Goal: Task Accomplishment & Management: Complete application form

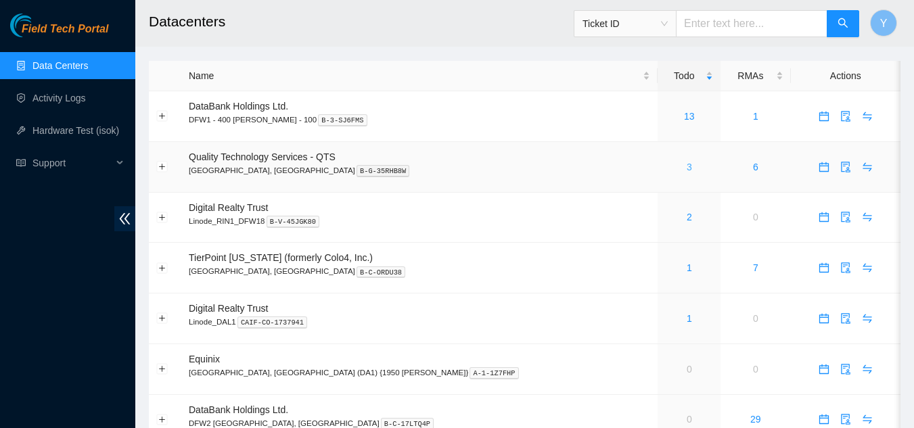
click at [686, 166] on link "3" at bounding box center [688, 167] width 5 height 11
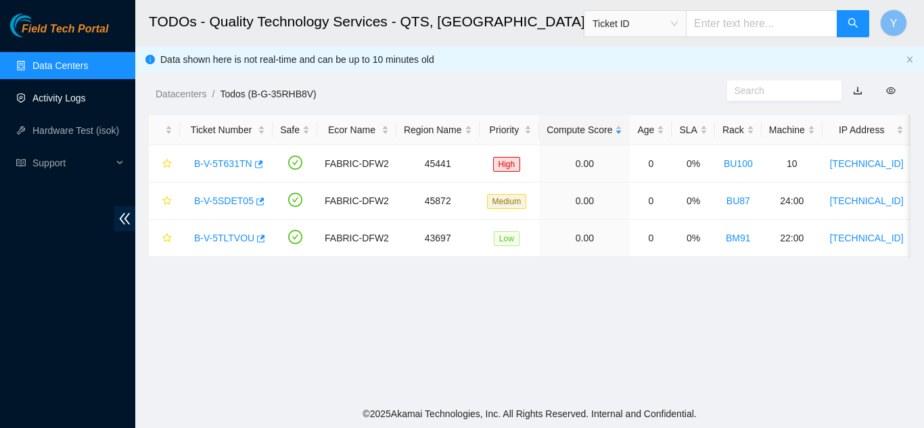
click at [72, 97] on link "Activity Logs" at bounding box center [58, 98] width 53 height 11
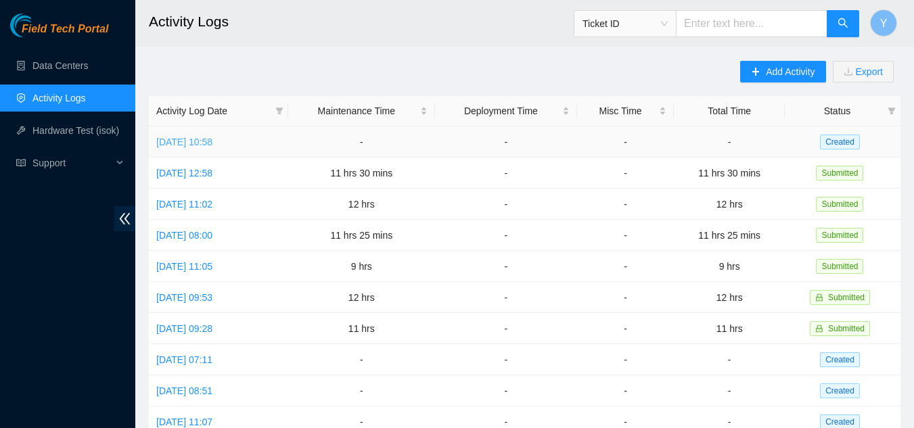
click at [211, 139] on link "[DATE] 10:58" at bounding box center [184, 142] width 56 height 11
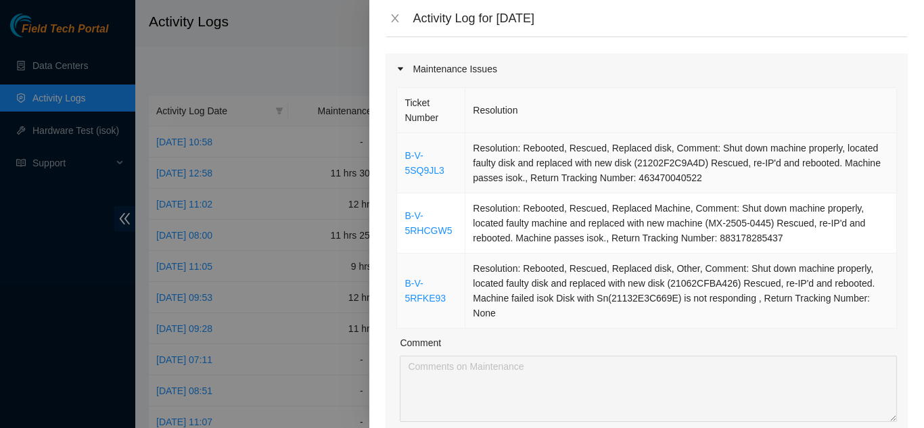
scroll to position [135, 0]
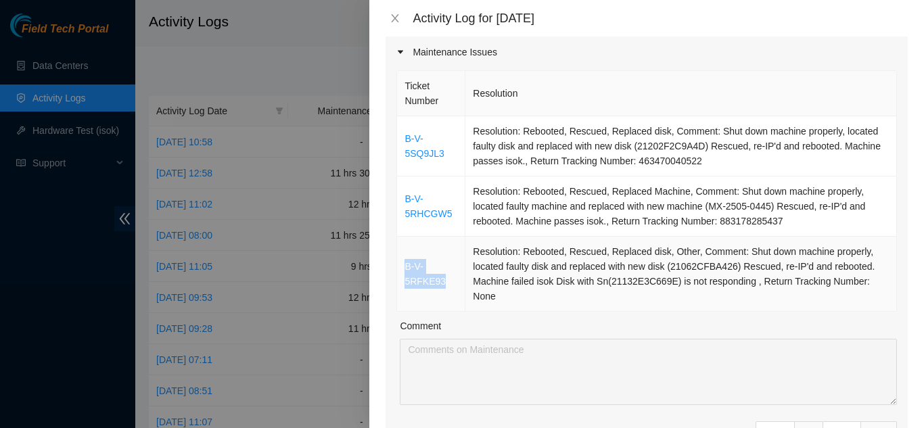
drag, startPoint x: 444, startPoint y: 263, endPoint x: 405, endPoint y: 254, distance: 40.2
click at [405, 254] on td "B-V-5RFKE93" at bounding box center [431, 274] width 68 height 75
copy link "B-V-5RFKE93"
click at [396, 17] on icon "close" at bounding box center [395, 18] width 11 height 11
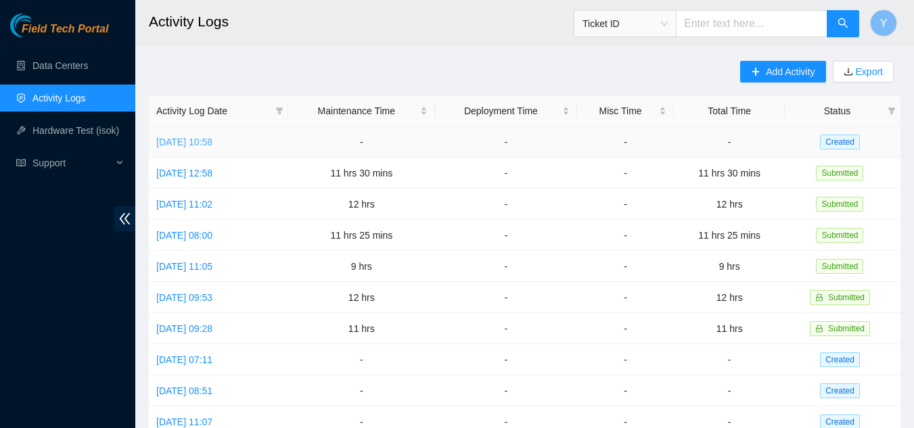
click at [187, 141] on link "[DATE] 10:58" at bounding box center [184, 142] width 56 height 11
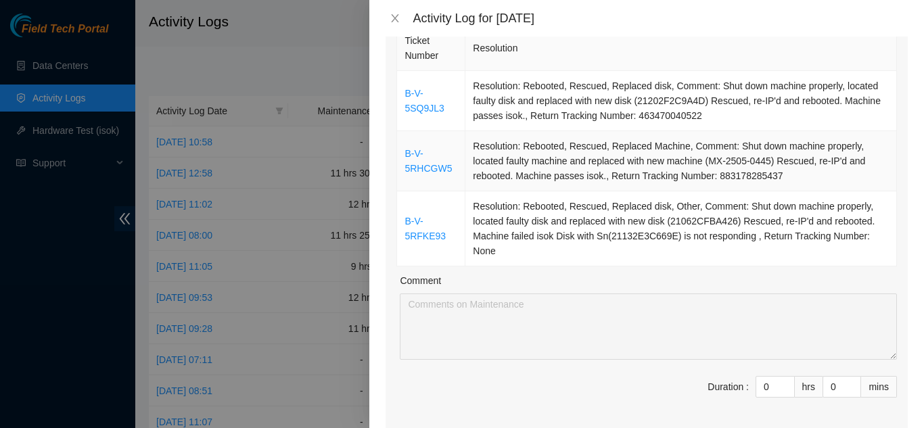
scroll to position [203, 0]
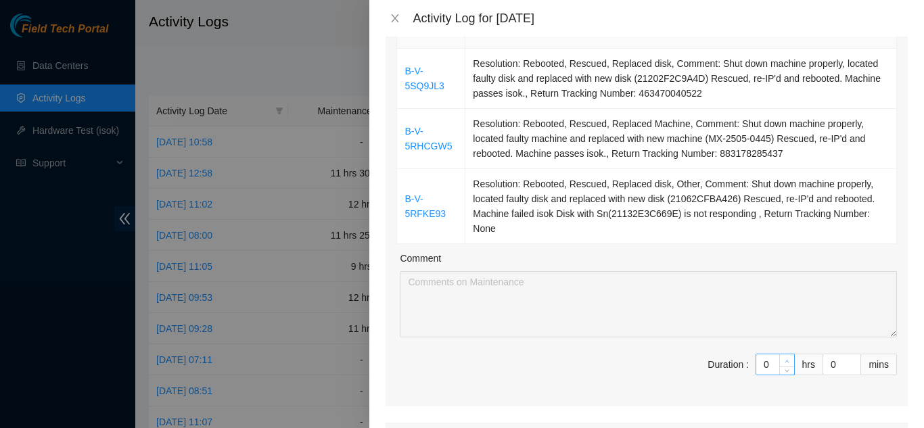
type input "1"
click at [785, 360] on icon "up" at bounding box center [787, 361] width 4 height 3
type input "2"
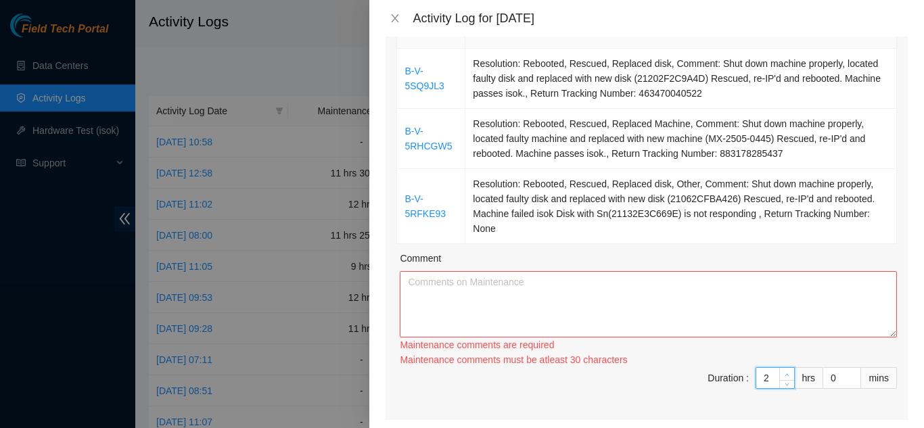
click at [776, 342] on div "Ticket Number Resolution B-V-5SQ9JL3 Resolution: Rebooted, Rescued, Replaced di…" at bounding box center [646, 210] width 522 height 420
click at [776, 352] on div "Maintenance comments must be atleast 60 characters" at bounding box center [648, 359] width 497 height 15
type input "3"
click at [784, 373] on icon "up" at bounding box center [786, 375] width 5 height 5
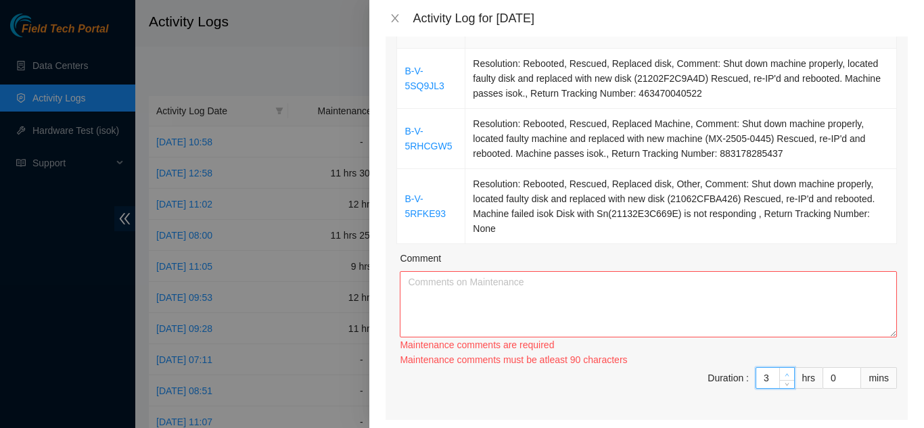
type input "4"
click at [784, 373] on icon "up" at bounding box center [786, 375] width 5 height 5
type input "5"
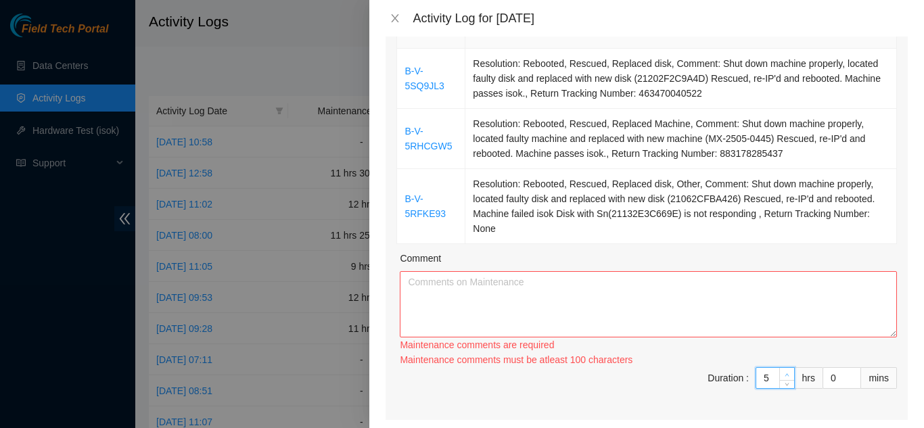
click at [784, 373] on icon "up" at bounding box center [786, 375] width 5 height 5
type input "6"
click at [784, 373] on icon "up" at bounding box center [786, 375] width 5 height 5
type input "7"
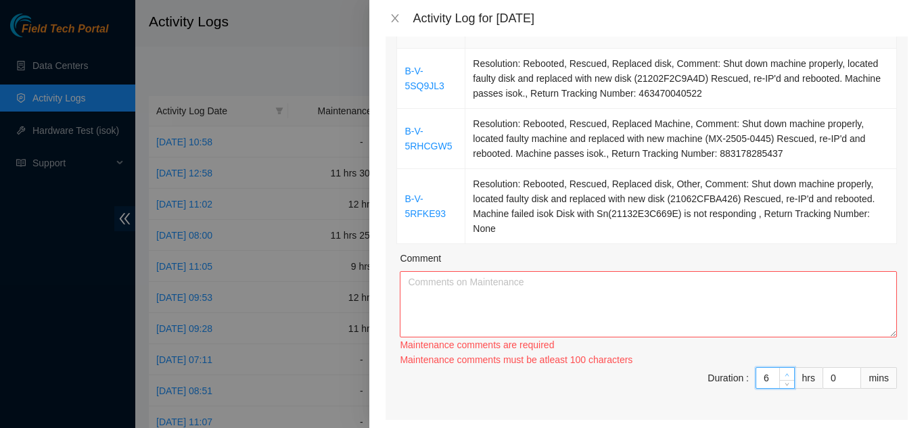
type input "7"
click at [784, 373] on icon "up" at bounding box center [786, 375] width 5 height 5
type input "8"
click at [784, 373] on icon "up" at bounding box center [786, 375] width 5 height 5
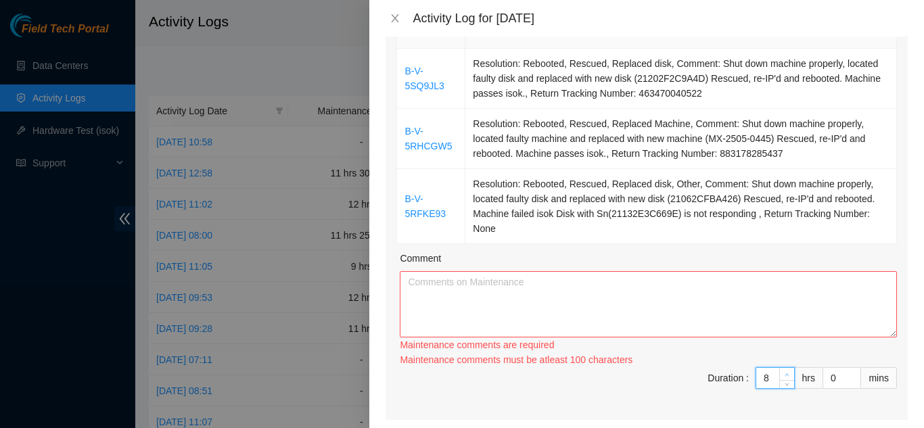
type input "9"
click at [784, 373] on icon "up" at bounding box center [786, 375] width 5 height 5
type input "10"
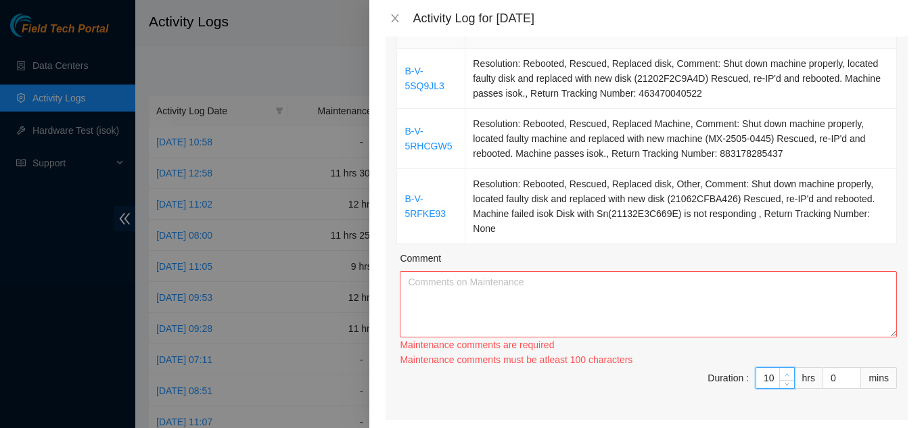
click at [784, 373] on icon "up" at bounding box center [786, 375] width 5 height 5
type input "11"
click at [784, 373] on icon "up" at bounding box center [786, 375] width 5 height 5
type input "12"
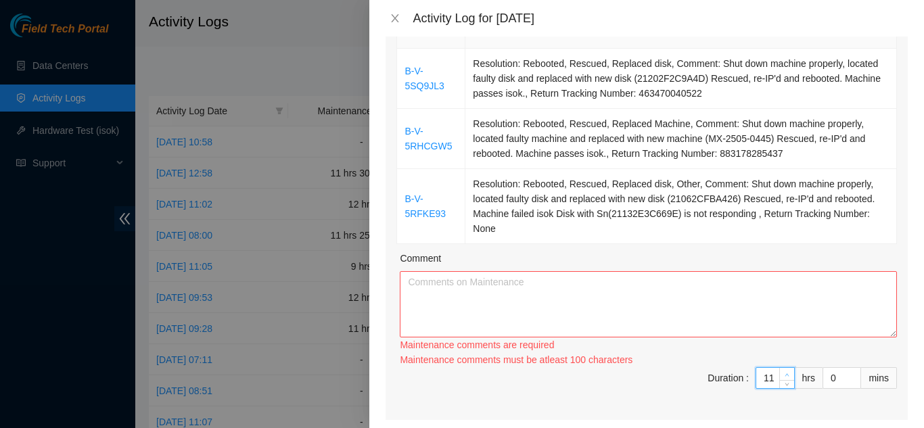
type input "12"
click at [784, 373] on icon "up" at bounding box center [786, 375] width 5 height 5
click at [482, 271] on textarea "Comment" at bounding box center [648, 304] width 497 height 66
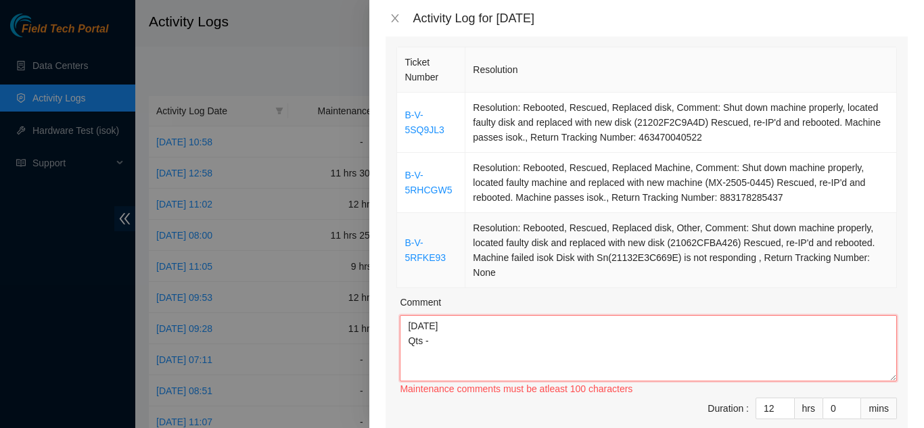
scroll to position [135, 0]
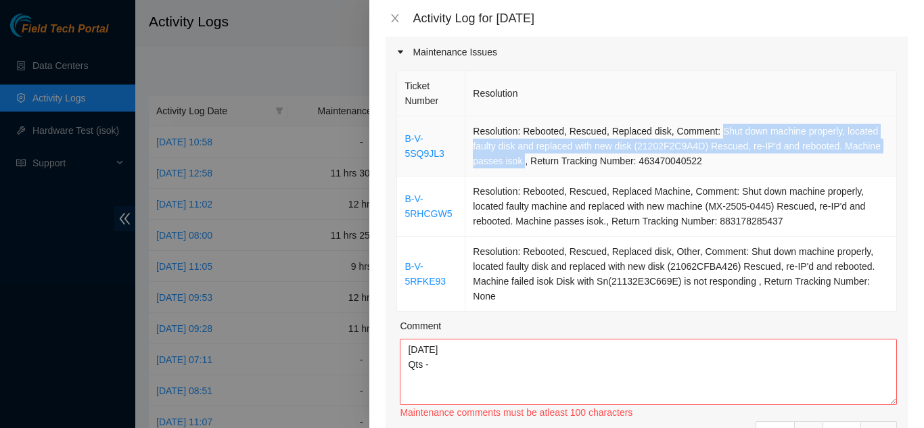
drag, startPoint x: 711, startPoint y: 114, endPoint x: 517, endPoint y: 150, distance: 196.7
click at [517, 150] on td "Resolution: Rebooted, Rescued, Replaced disk, Comment: Shut down machine proper…" at bounding box center [680, 146] width 431 height 60
copy td "Shut down machine properly, located faulty disk and replaced with new disk (212…"
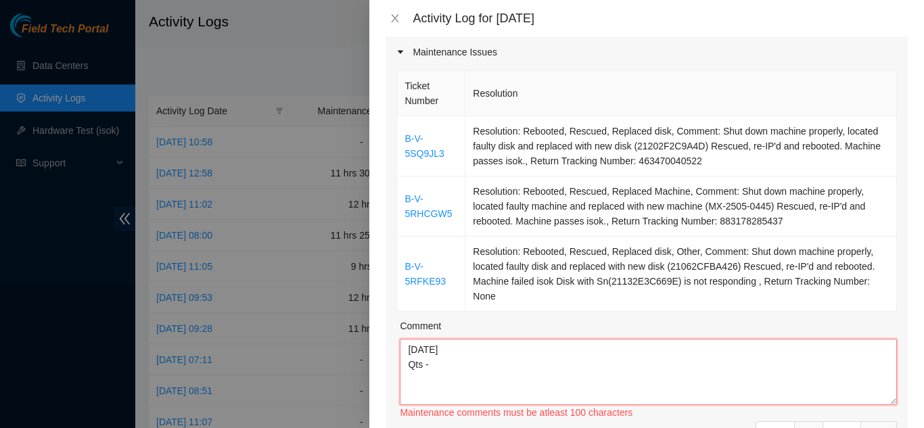
click at [435, 346] on textarea "[DATE] Qts -" at bounding box center [648, 372] width 497 height 66
drag, startPoint x: 442, startPoint y: 134, endPoint x: 404, endPoint y: 124, distance: 39.0
click at [404, 124] on td "B-V-5SQ9JL3" at bounding box center [431, 146] width 68 height 60
copy link "B-V-5SQ9JL3"
click at [473, 346] on textarea "[DATE] Qts - Ticket#" at bounding box center [648, 372] width 497 height 66
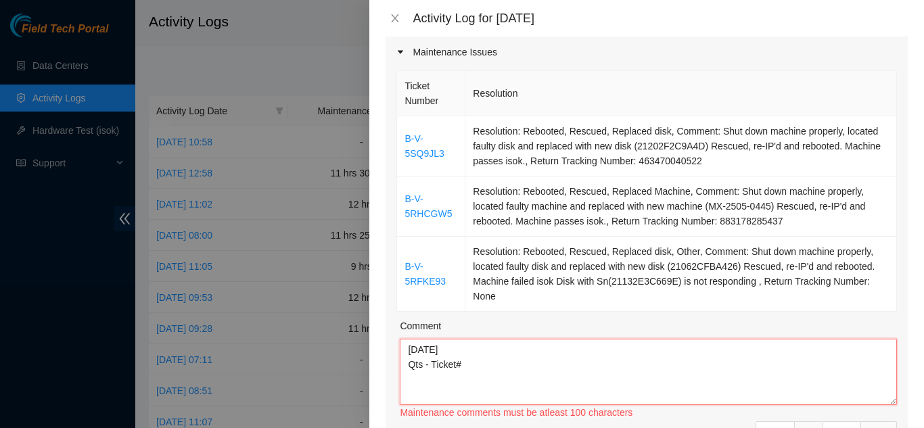
paste textarea "B-V-5SQ9JL3"
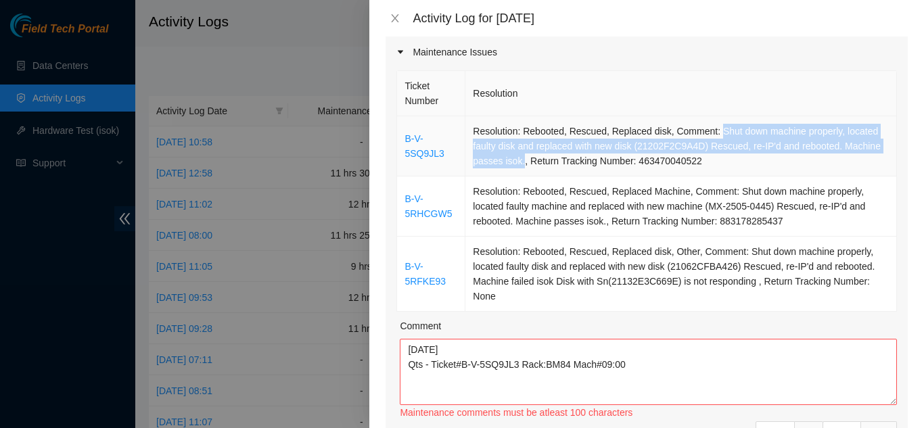
drag, startPoint x: 709, startPoint y: 112, endPoint x: 520, endPoint y: 147, distance: 192.7
click at [519, 147] on td "Resolution: Rebooted, Rescued, Replaced disk, Comment: Shut down machine proper…" at bounding box center [680, 146] width 431 height 60
copy td "Shut down machine properly, located faulty disk and replaced with new disk (212…"
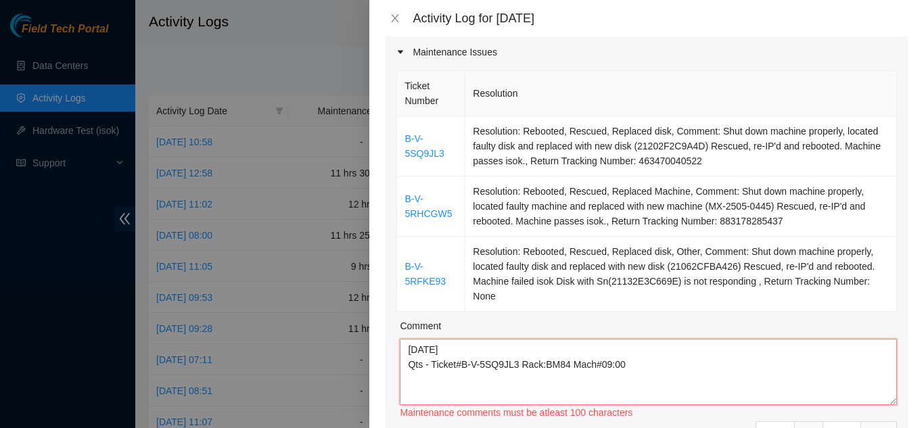
click at [629, 347] on textarea "[DATE] Qts - Ticket#B-V-5SQ9JL3 Rack:BM84 Mach#09:00" at bounding box center [648, 372] width 497 height 66
paste textarea "Shut down machine properly, located faulty disk and replaced with new disk (212…"
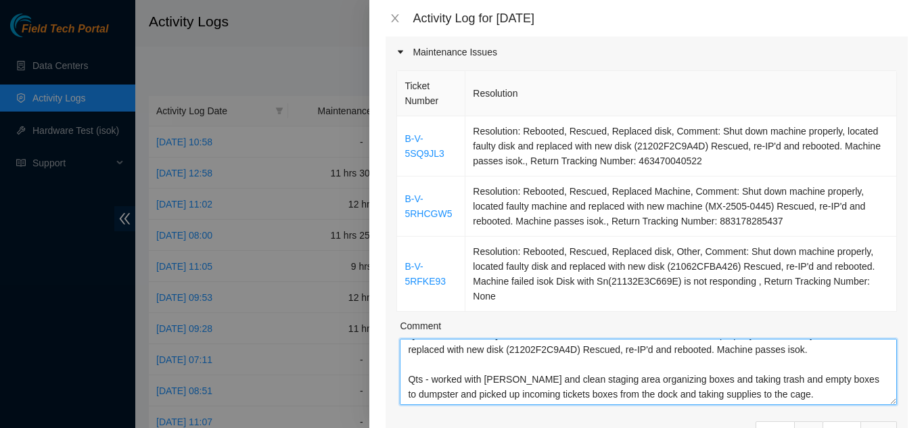
scroll to position [55, 0]
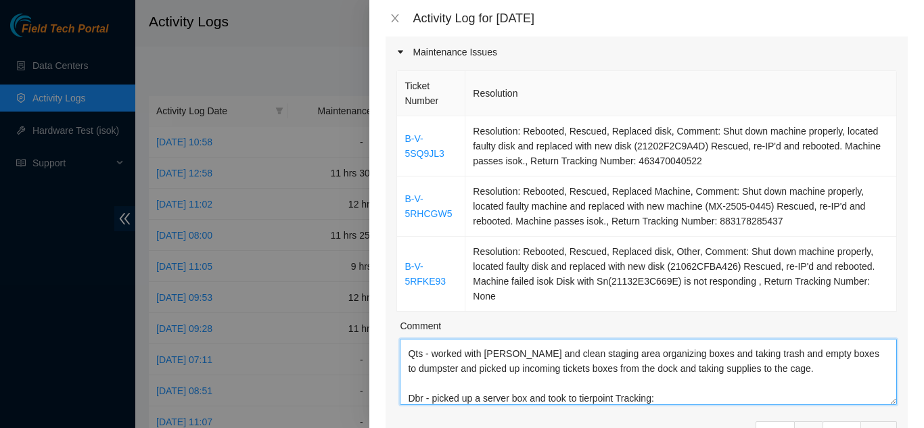
paste textarea "883390623470"
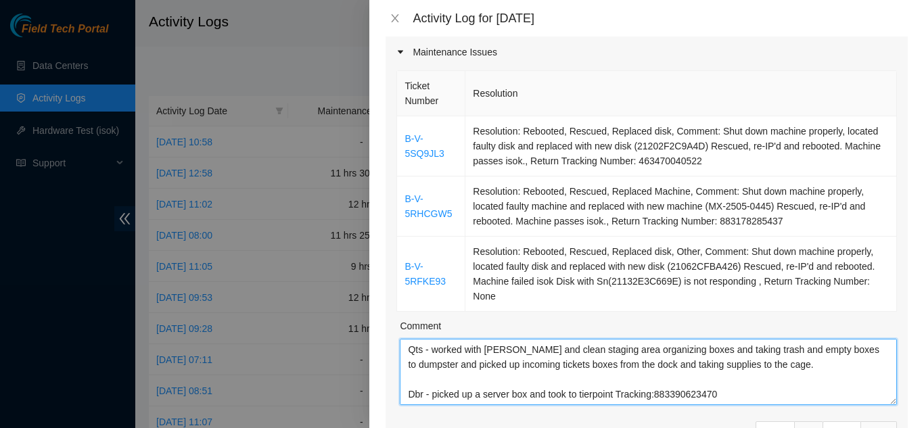
scroll to position [85, 0]
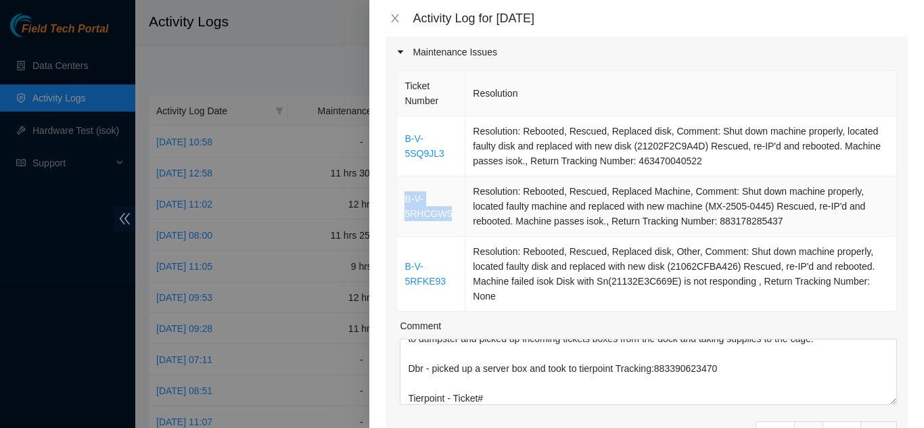
drag, startPoint x: 449, startPoint y: 194, endPoint x: 406, endPoint y: 183, distance: 44.6
click at [406, 183] on td "B-V-5RHCGW5" at bounding box center [431, 207] width 68 height 60
copy link "B-V-5RHCGW5"
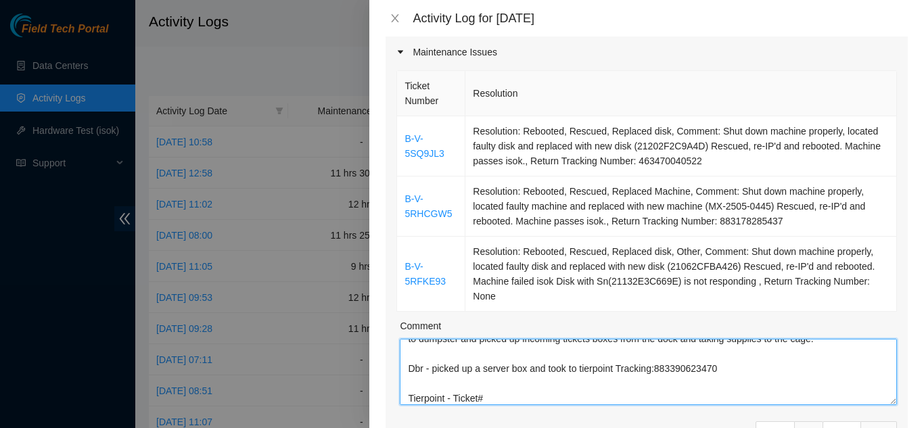
click at [489, 379] on textarea "[DATE] Qts - Ticket#B-V-5SQ9JL3 Rack:BM84 Mach#09:00 - Shut down machine proper…" at bounding box center [648, 372] width 497 height 66
paste textarea "B-V-5RHCGW5"
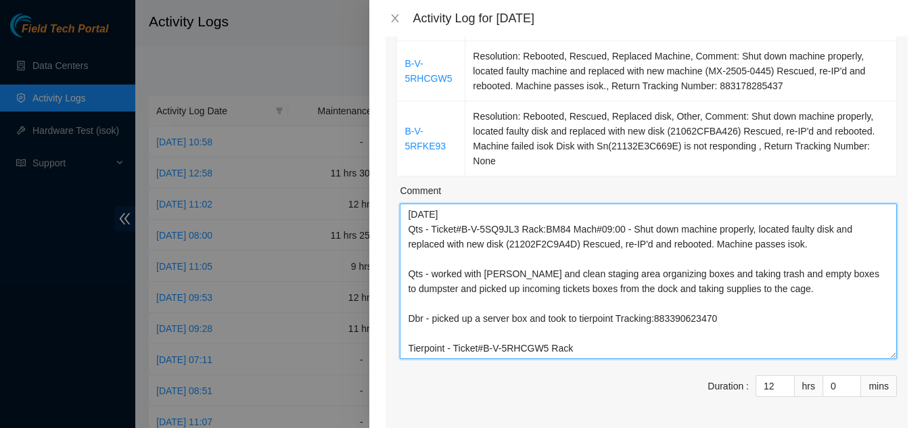
scroll to position [0, 0]
drag, startPoint x: 885, startPoint y: 248, endPoint x: 897, endPoint y: 337, distance: 90.1
click at [897, 337] on div "Ticket Number Resolution B-V-5SQ9JL3 Resolution: Rebooted, Rescued, Replaced di…" at bounding box center [646, 180] width 522 height 496
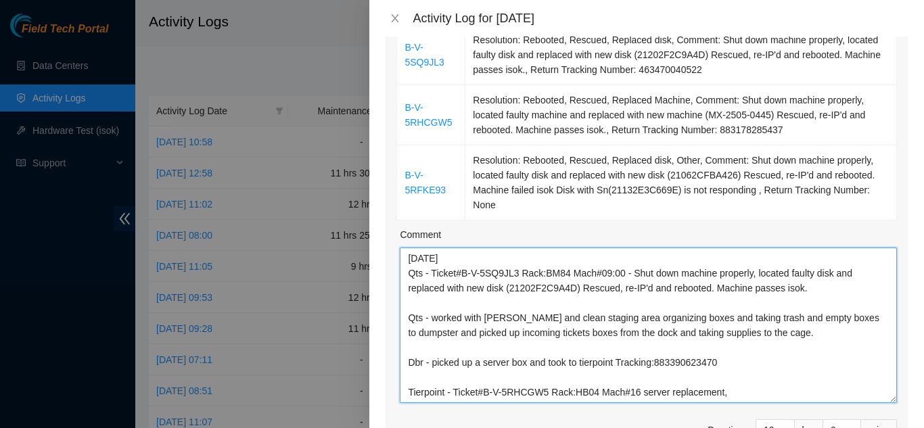
scroll to position [203, 0]
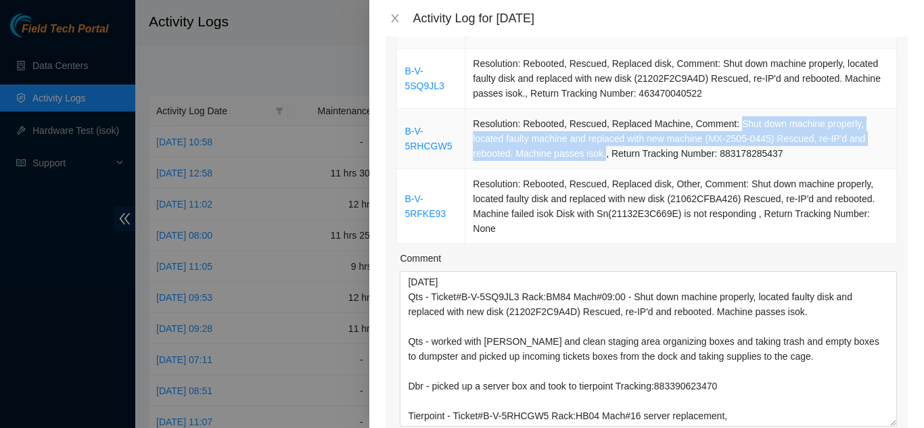
drag, startPoint x: 728, startPoint y: 104, endPoint x: 600, endPoint y: 149, distance: 136.2
click at [600, 149] on td "Resolution: Rebooted, Rescued, Replaced Machine, Comment: Shut down machine pro…" at bounding box center [680, 139] width 431 height 60
copy td "Shut down machine properly, located faulty machine and replaced with new machin…"
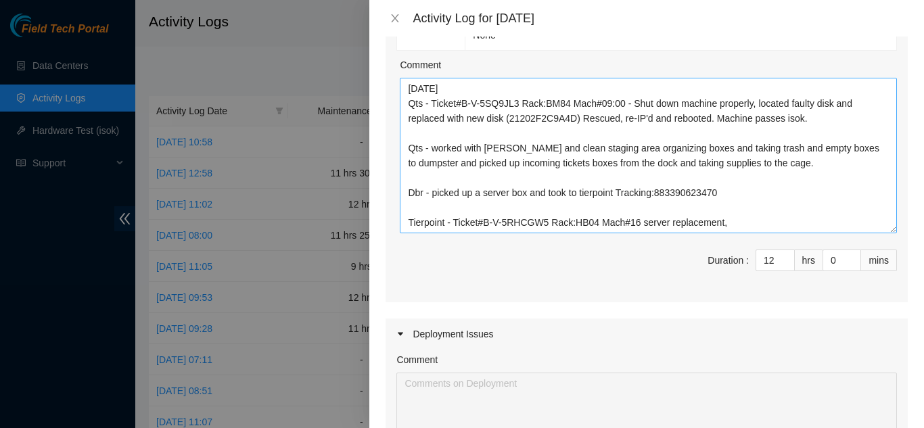
scroll to position [406, 0]
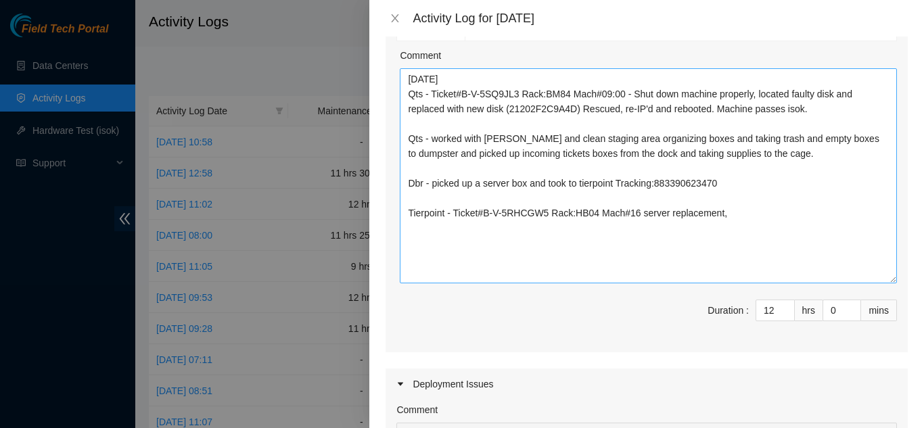
drag, startPoint x: 882, startPoint y: 201, endPoint x: 779, endPoint y: 214, distance: 103.6
click at [879, 257] on textarea "[DATE] Qts - Ticket#B-V-5SQ9JL3 Rack:BM84 Mach#09:00 - Shut down machine proper…" at bounding box center [648, 175] width 497 height 215
click at [732, 196] on textarea "[DATE] Qts - Ticket#B-V-5SQ9JL3 Rack:BM84 Mach#09:00 - Shut down machine proper…" at bounding box center [648, 174] width 497 height 212
paste textarea "Shut down machine properly, located faulty machine and replaced with new machin…"
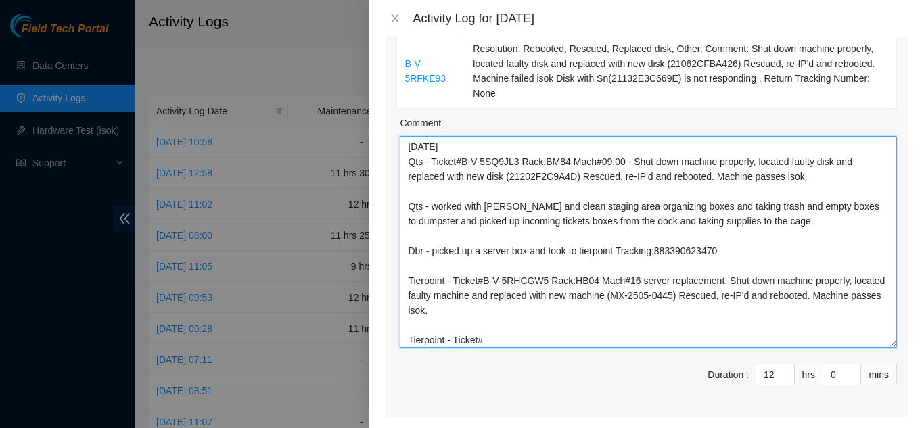
scroll to position [271, 0]
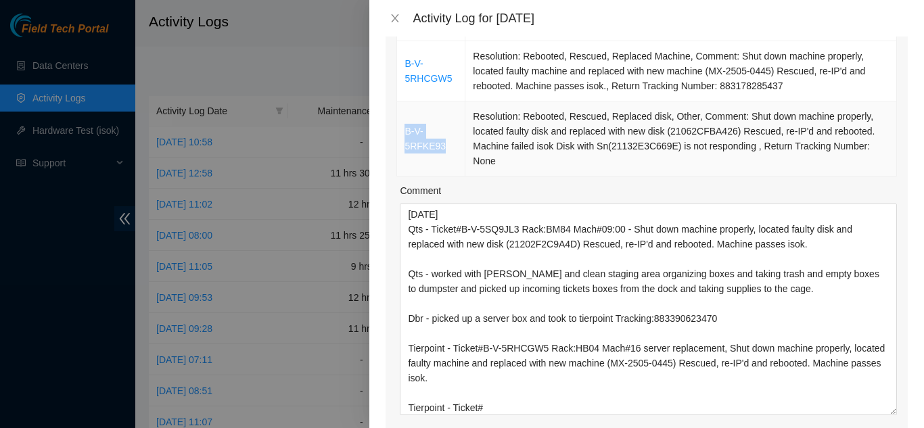
drag, startPoint x: 442, startPoint y: 128, endPoint x: 406, endPoint y: 115, distance: 37.7
click at [406, 115] on td "B-V-5RFKE93" at bounding box center [431, 138] width 68 height 75
copy link "B-V-5RFKE93"
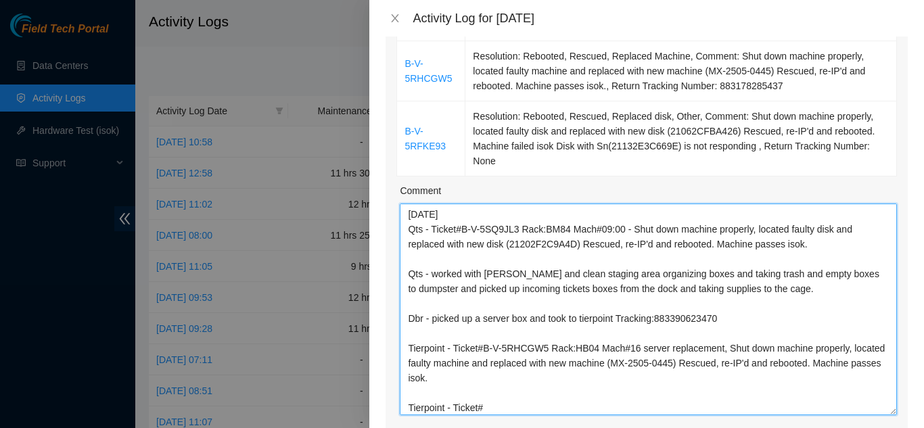
click at [488, 385] on textarea "[DATE] Qts - Ticket#B-V-5SQ9JL3 Rack:BM84 Mach#09:00 - Shut down machine proper…" at bounding box center [648, 310] width 497 height 212
paste textarea "B-V-5RFKE93"
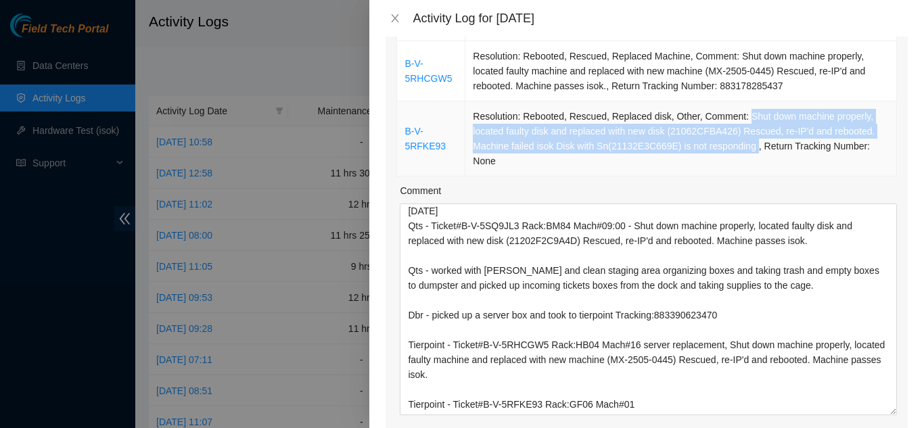
drag, startPoint x: 739, startPoint y: 97, endPoint x: 751, endPoint y: 128, distance: 33.4
click at [749, 122] on td "Resolution: Rebooted, Rescued, Replaced disk, Other, Comment: Shut down machine…" at bounding box center [680, 138] width 431 height 75
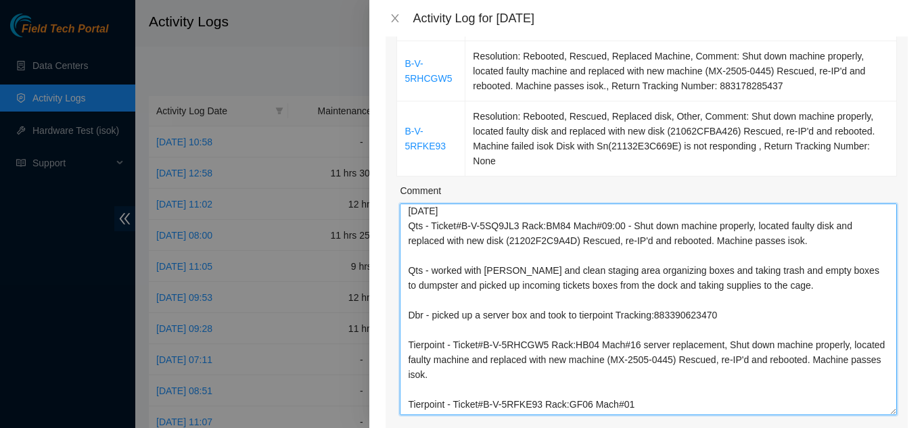
click at [635, 387] on textarea "[DATE] Qts - Ticket#B-V-5SQ9JL3 Rack:BM84 Mach#09:00 - Shut down machine proper…" at bounding box center [648, 310] width 497 height 212
paste textarea "Shut down machine properly, located faulty disk and replaced with new disk (210…"
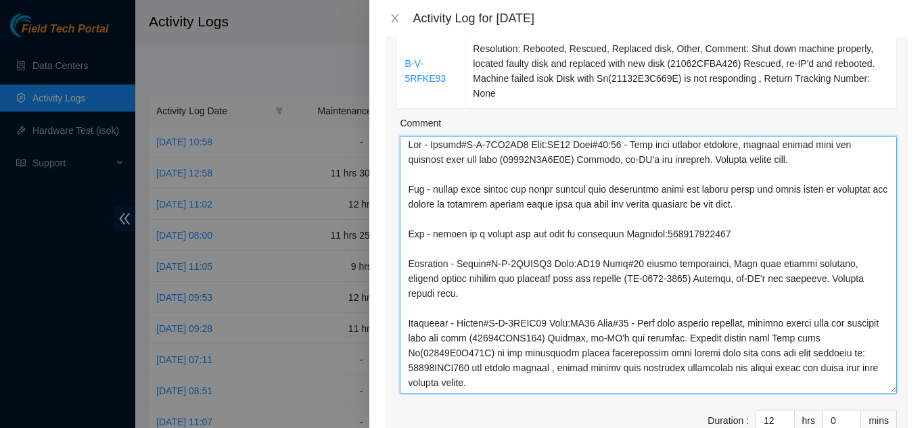
scroll to position [17, 0]
drag, startPoint x: 883, startPoint y: 323, endPoint x: 887, endPoint y: 369, distance: 46.2
click at [887, 369] on div "Ticket Number Resolution B-V-5SQ9JL3 Resolution: Rebooted, Rescued, Replaced di…" at bounding box center [646, 164] width 522 height 598
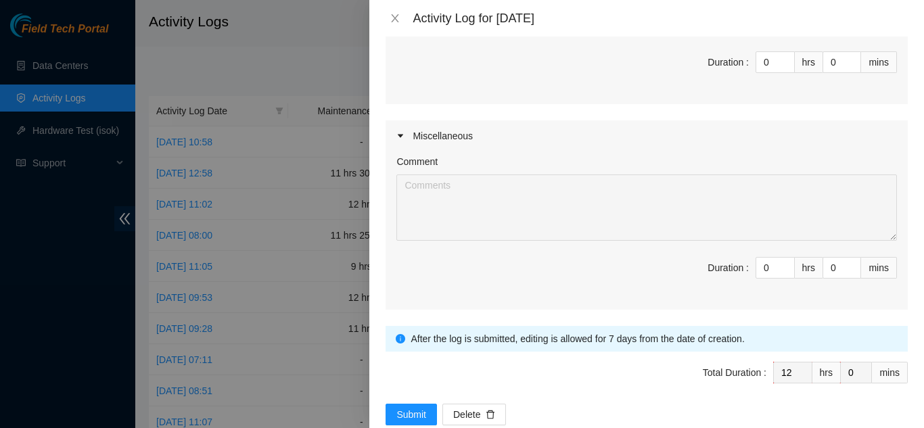
scroll to position [913, 0]
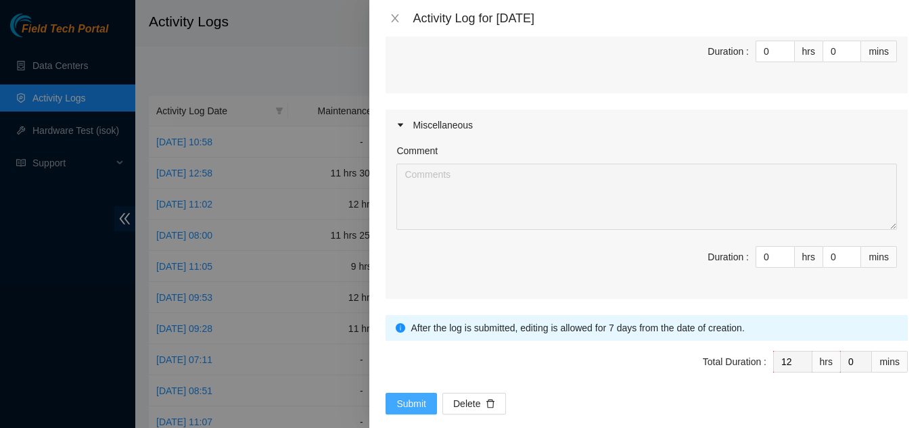
type textarea "[DATE] Qts - Ticket#B-V-5SQ9JL3 Rack:BM84 Mach#09:00 - Shut down machine proper…"
click at [408, 396] on span "Submit" at bounding box center [411, 403] width 30 height 15
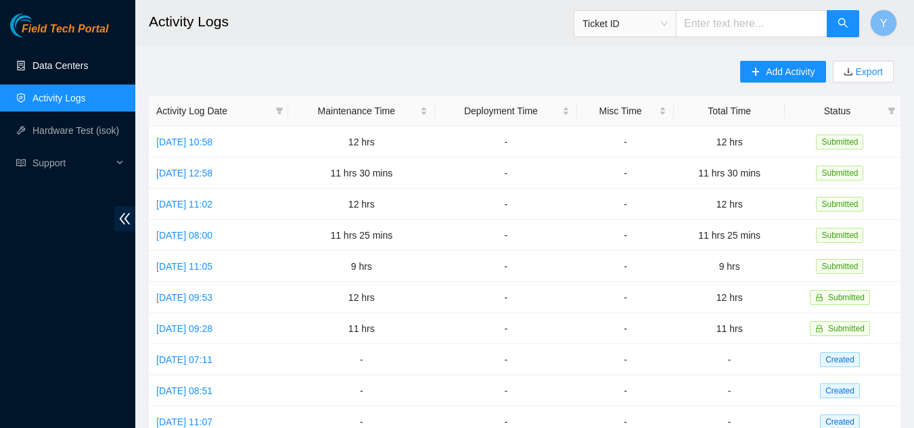
click at [61, 66] on link "Data Centers" at bounding box center [59, 65] width 55 height 11
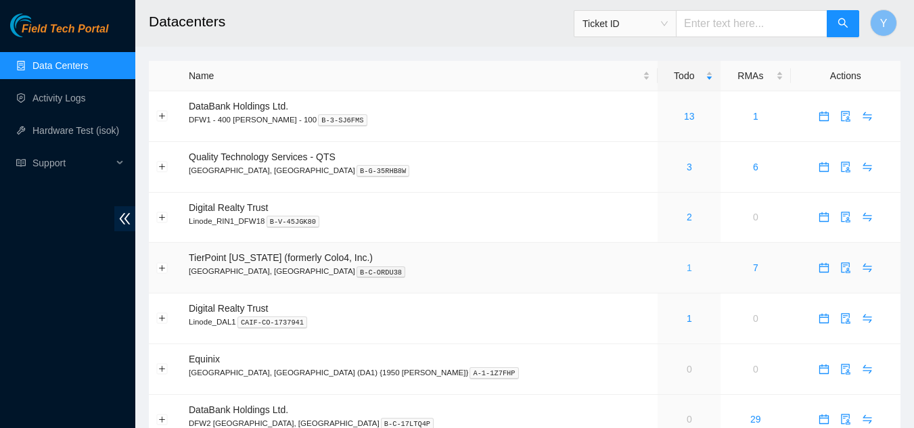
click at [686, 271] on link "1" at bounding box center [688, 267] width 5 height 11
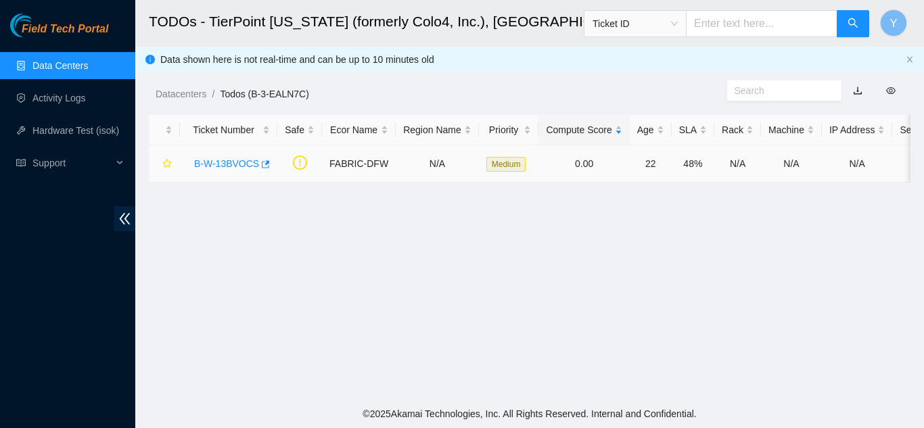
click at [235, 161] on link "B-W-13BVOCS" at bounding box center [226, 163] width 65 height 11
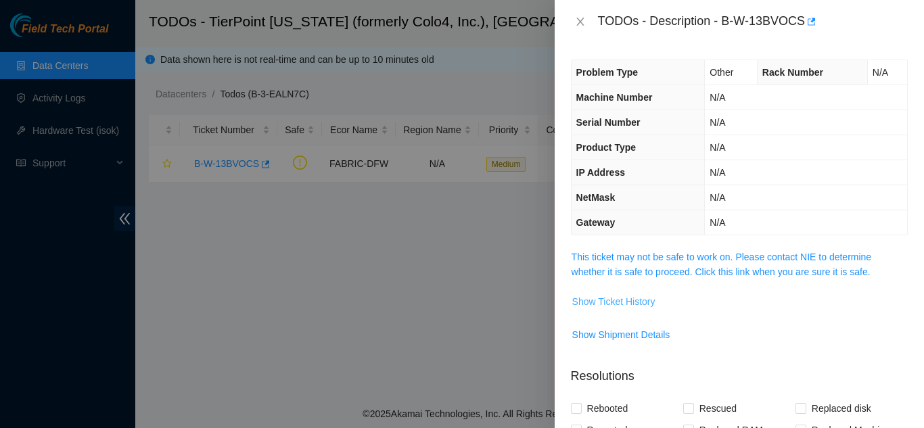
click at [609, 299] on span "Show Ticket History" at bounding box center [613, 301] width 83 height 15
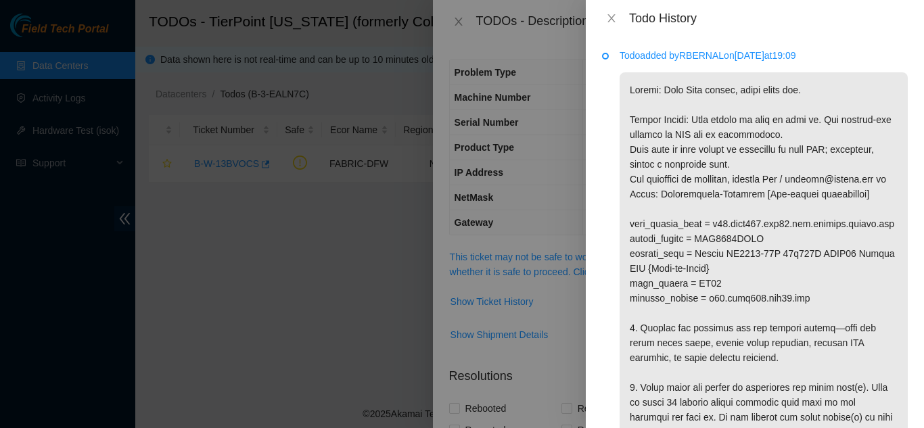
scroll to position [68, 0]
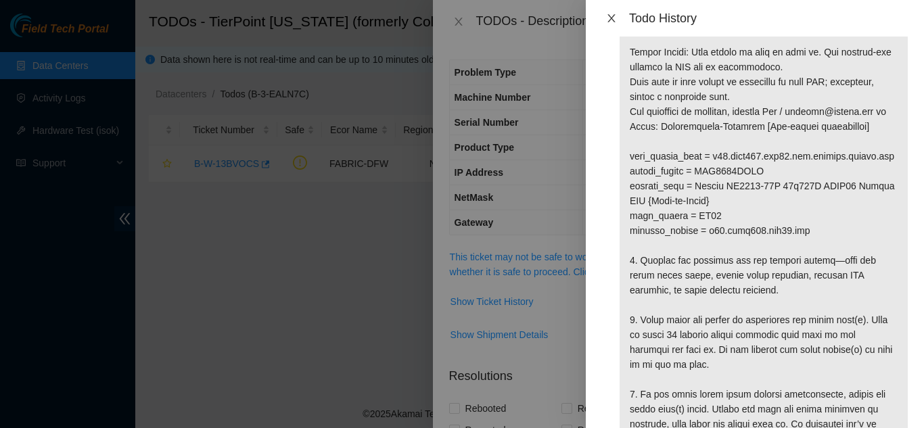
click at [614, 18] on icon "close" at bounding box center [611, 18] width 11 height 11
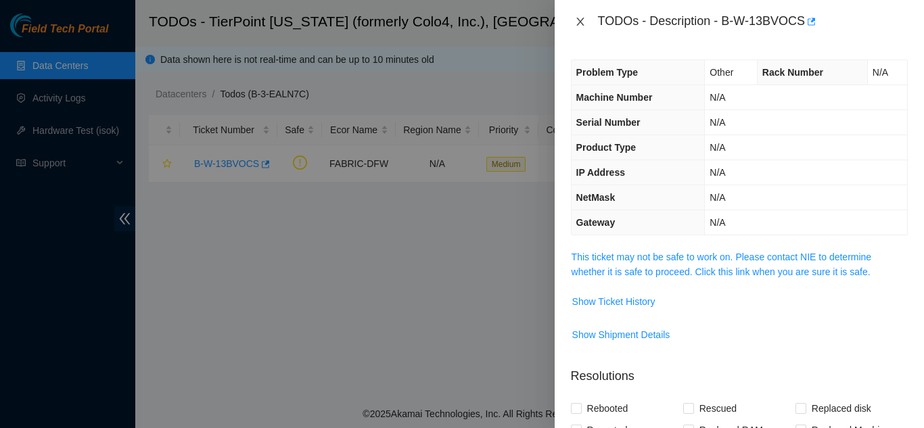
click at [578, 20] on icon "close" at bounding box center [579, 22] width 7 height 8
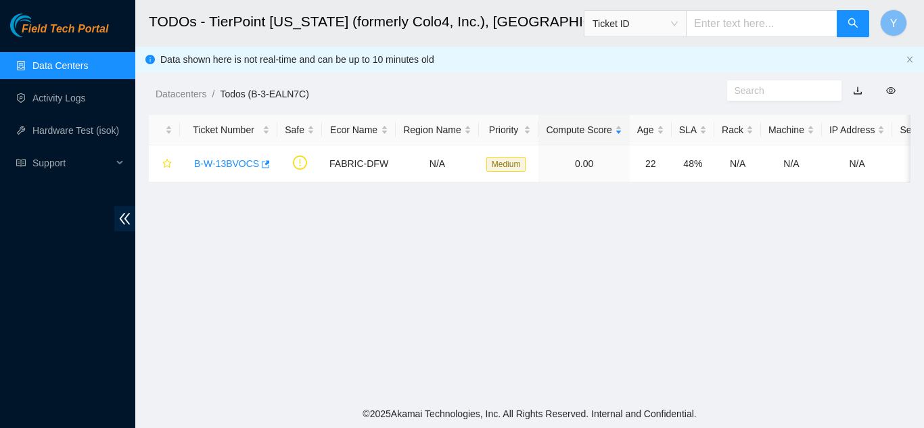
click at [76, 67] on link "Data Centers" at bounding box center [59, 65] width 55 height 11
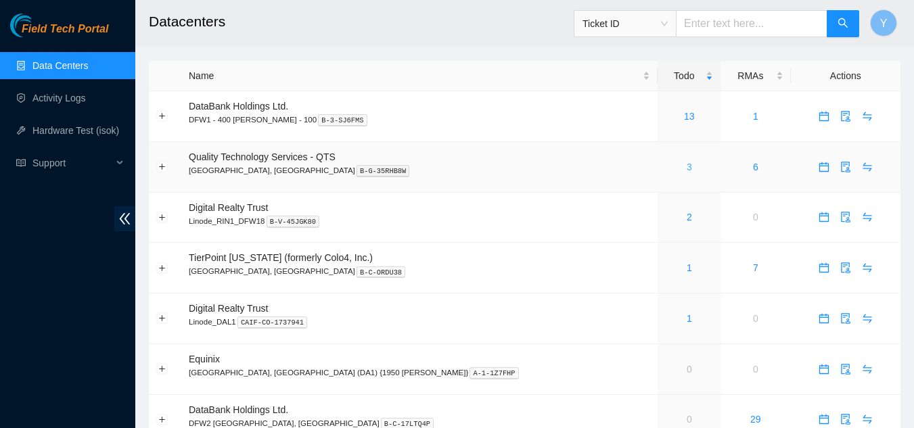
click at [686, 164] on link "3" at bounding box center [688, 167] width 5 height 11
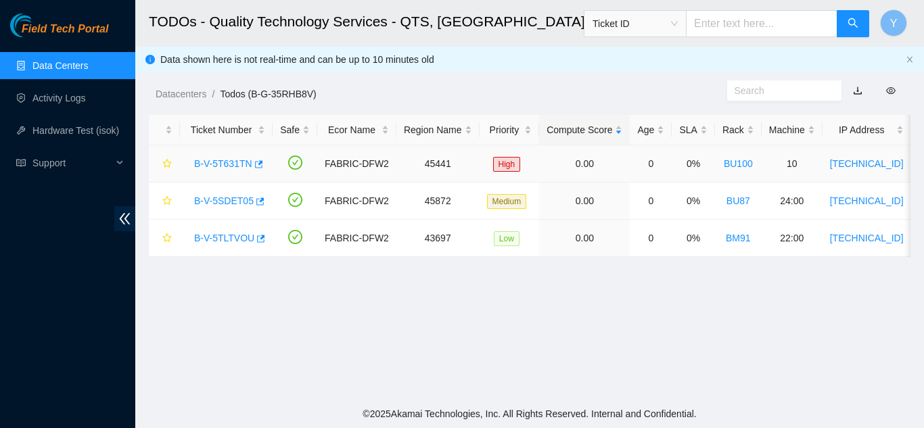
click at [239, 163] on link "B-V-5T631TN" at bounding box center [223, 163] width 58 height 11
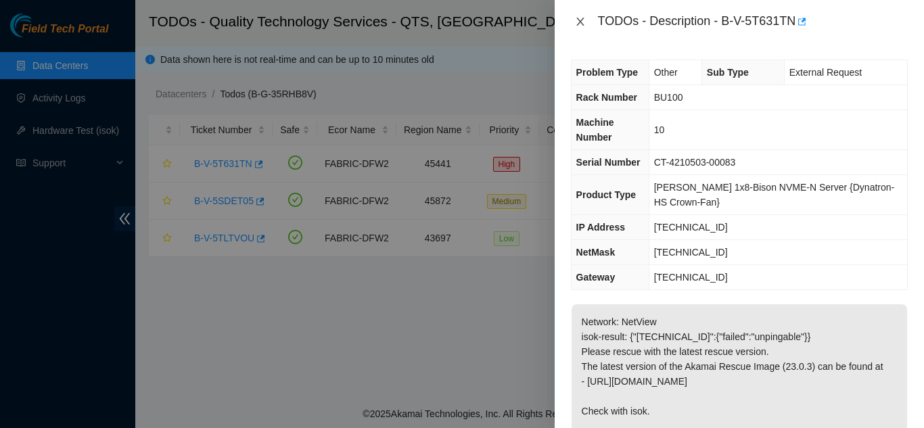
drag, startPoint x: 580, startPoint y: 22, endPoint x: 595, endPoint y: 93, distance: 71.9
click at [581, 24] on icon "close" at bounding box center [580, 21] width 11 height 11
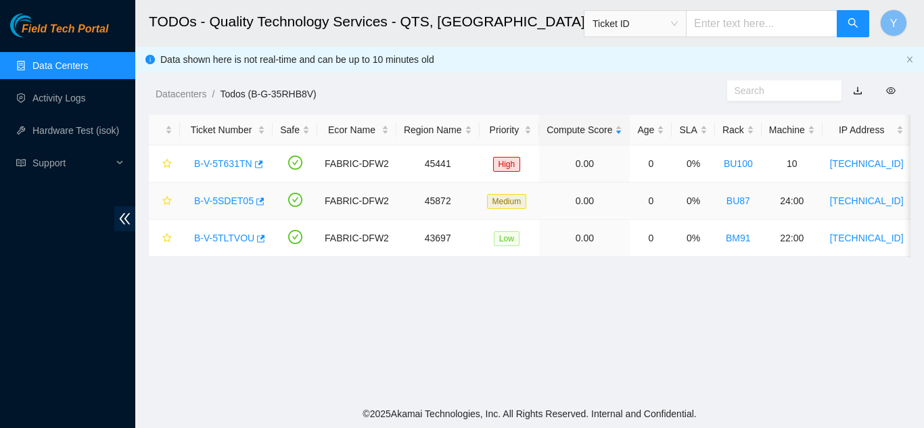
drag, startPoint x: 237, startPoint y: 198, endPoint x: 245, endPoint y: 198, distance: 7.4
click at [237, 198] on link "B-V-5SDET05" at bounding box center [224, 200] width 60 height 11
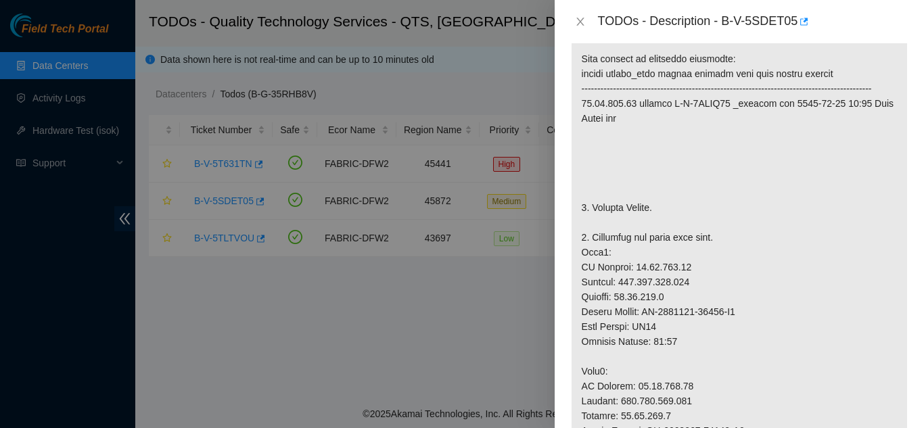
scroll to position [271, 0]
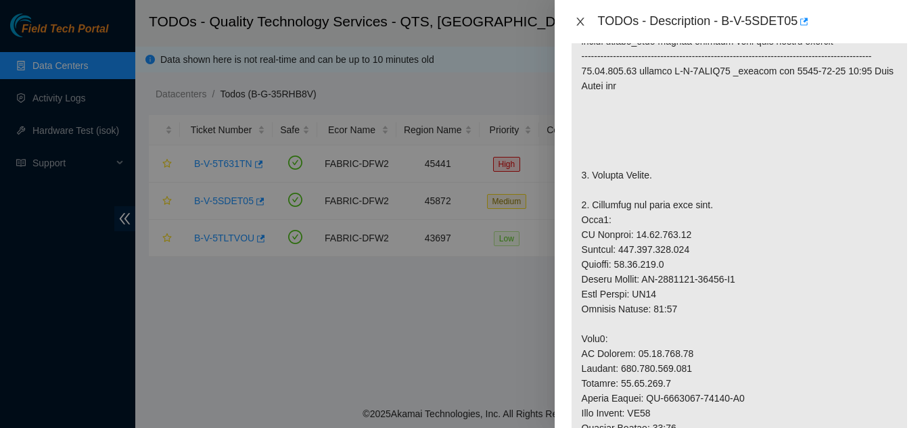
click at [578, 21] on icon "close" at bounding box center [580, 21] width 11 height 11
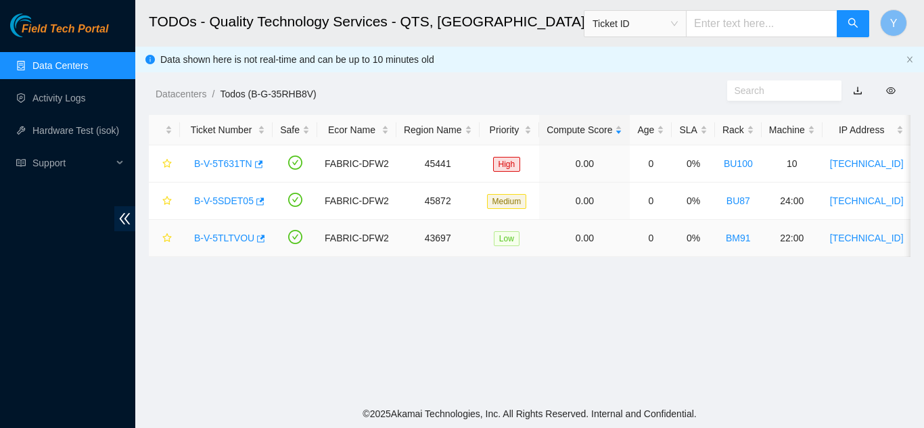
scroll to position [315, 0]
click at [225, 234] on link "B-V-5TLTVOU" at bounding box center [224, 238] width 60 height 11
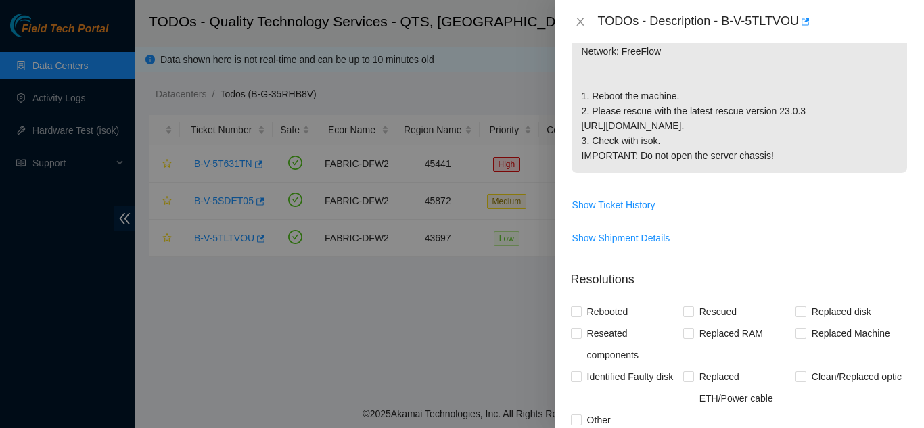
scroll to position [296, 0]
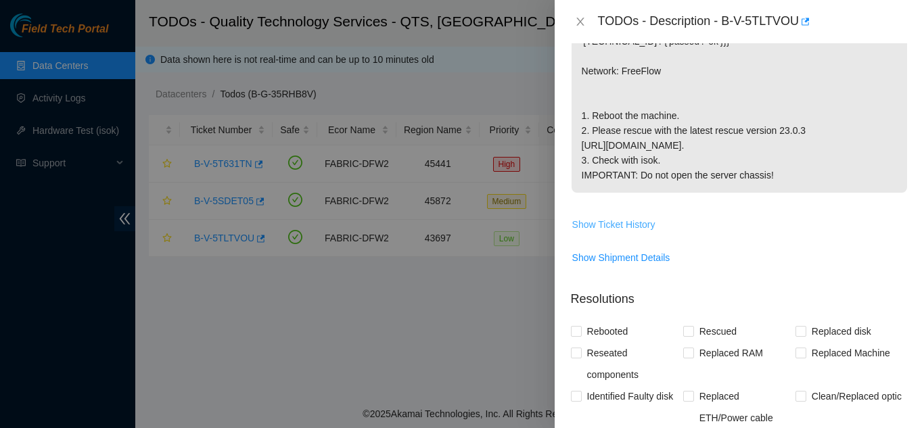
click at [603, 232] on span "Show Ticket History" at bounding box center [613, 224] width 83 height 15
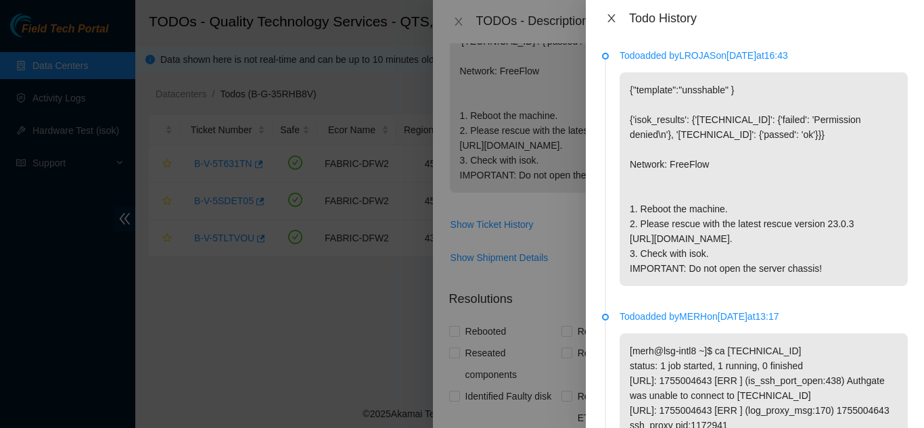
click at [611, 20] on icon "close" at bounding box center [611, 18] width 11 height 11
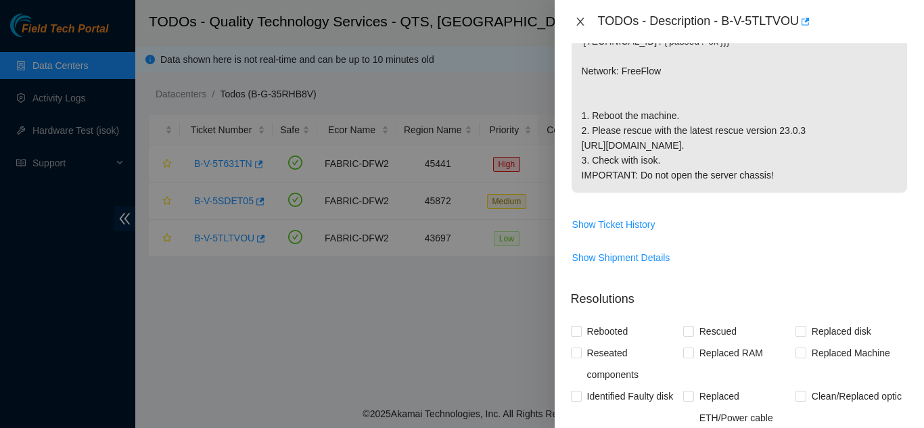
click at [578, 22] on icon "close" at bounding box center [580, 21] width 11 height 11
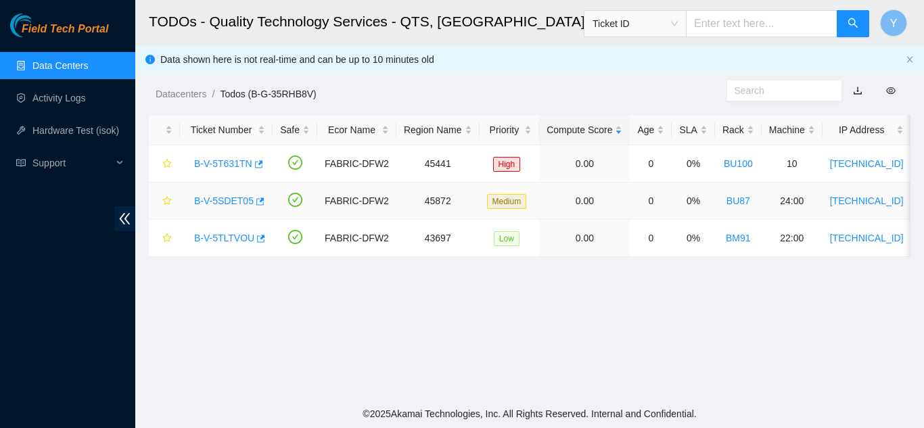
scroll to position [315, 0]
click at [222, 161] on link "B-V-5T631TN" at bounding box center [223, 163] width 58 height 11
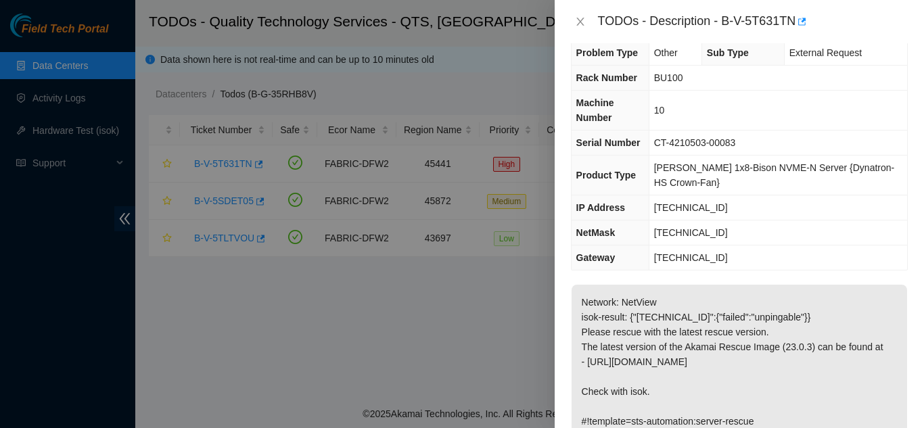
scroll to position [0, 0]
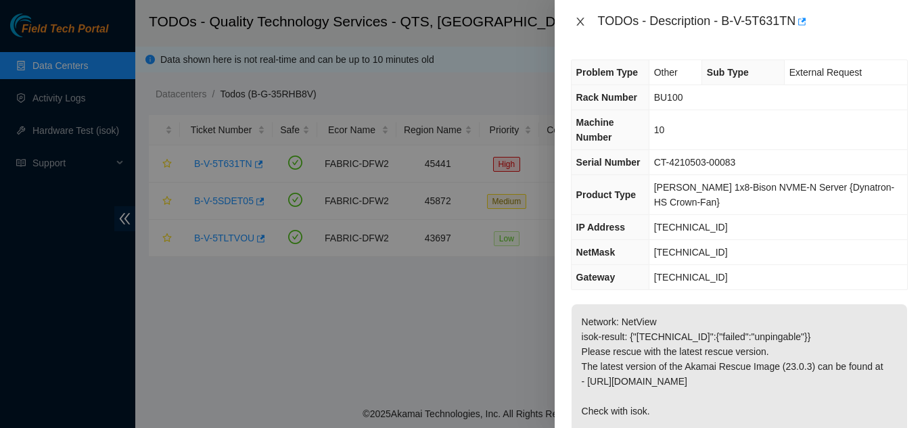
click at [577, 20] on icon "close" at bounding box center [580, 21] width 11 height 11
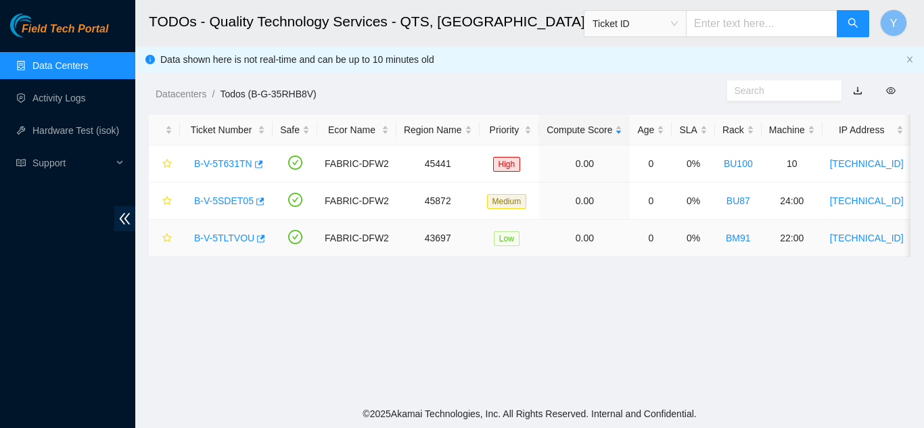
click at [220, 236] on link "B-V-5TLTVOU" at bounding box center [224, 238] width 60 height 11
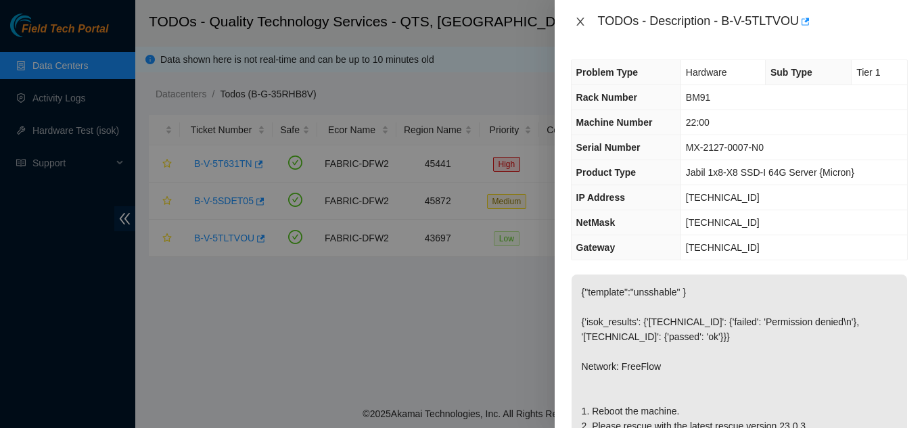
click at [577, 18] on icon "close" at bounding box center [579, 22] width 7 height 8
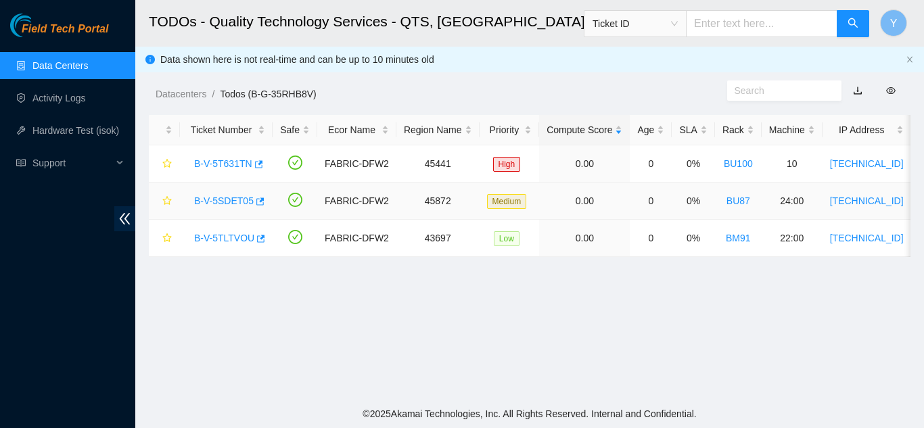
click at [227, 201] on link "B-V-5SDET05" at bounding box center [224, 200] width 60 height 11
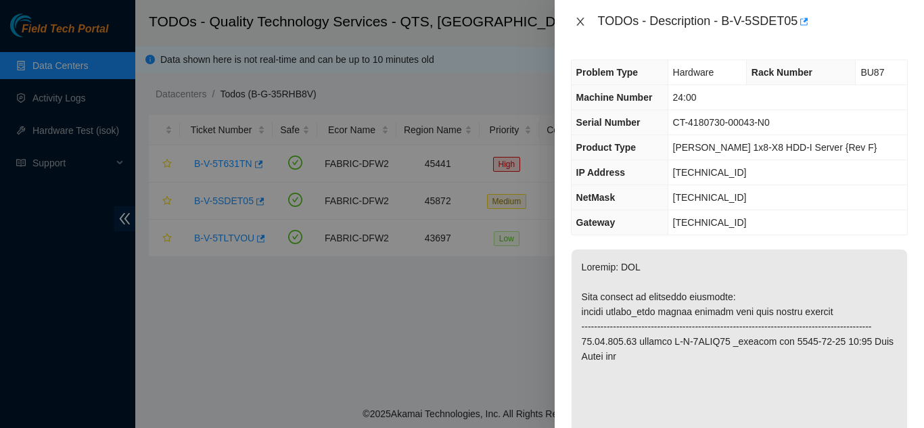
click at [582, 18] on icon "close" at bounding box center [580, 21] width 11 height 11
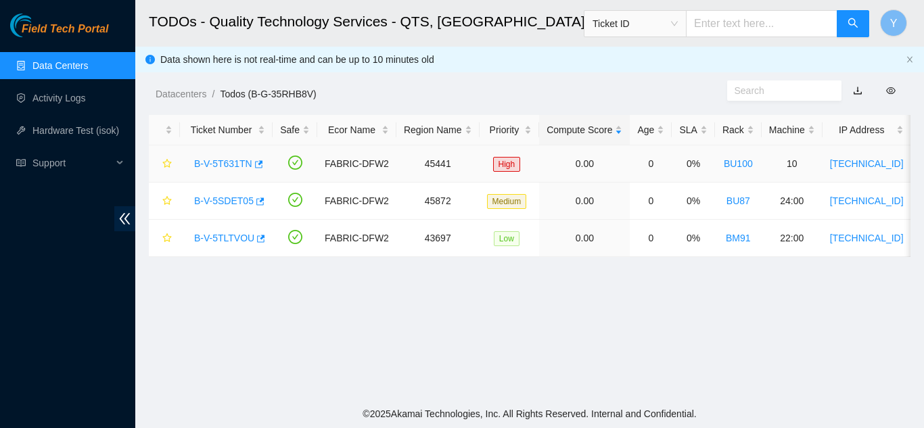
click at [232, 162] on link "B-V-5T631TN" at bounding box center [223, 163] width 58 height 11
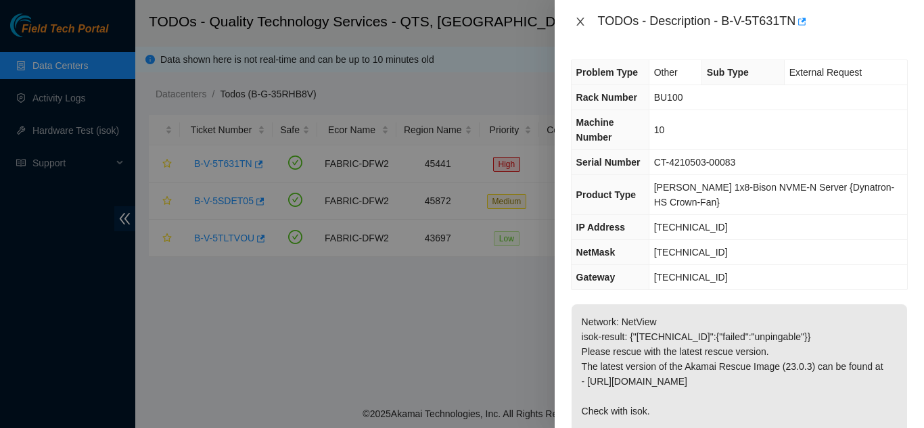
click at [578, 23] on icon "close" at bounding box center [580, 21] width 11 height 11
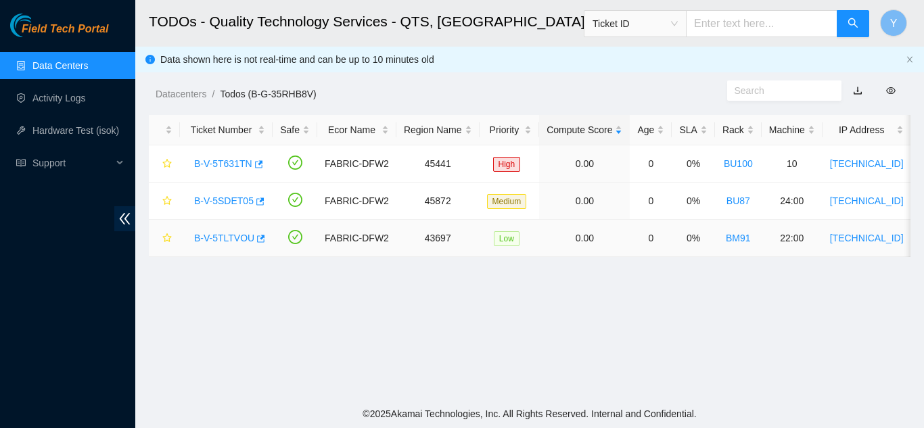
click at [226, 238] on link "B-V-5TLTVOU" at bounding box center [224, 238] width 60 height 11
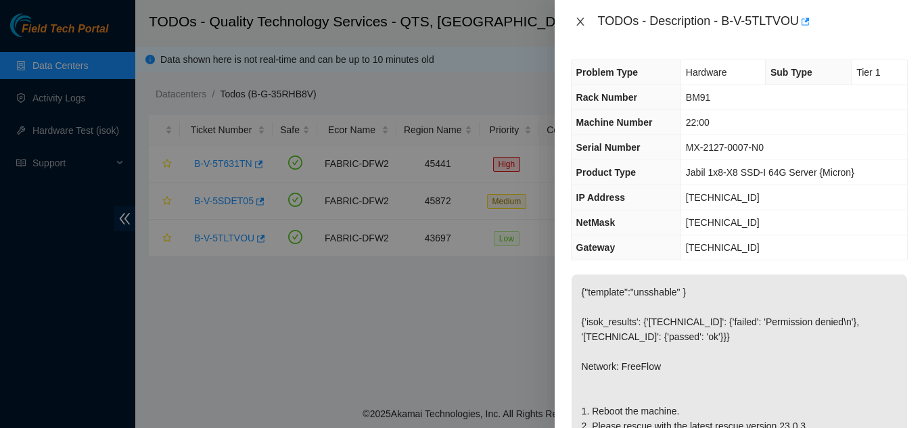
click at [579, 20] on icon "close" at bounding box center [579, 22] width 7 height 8
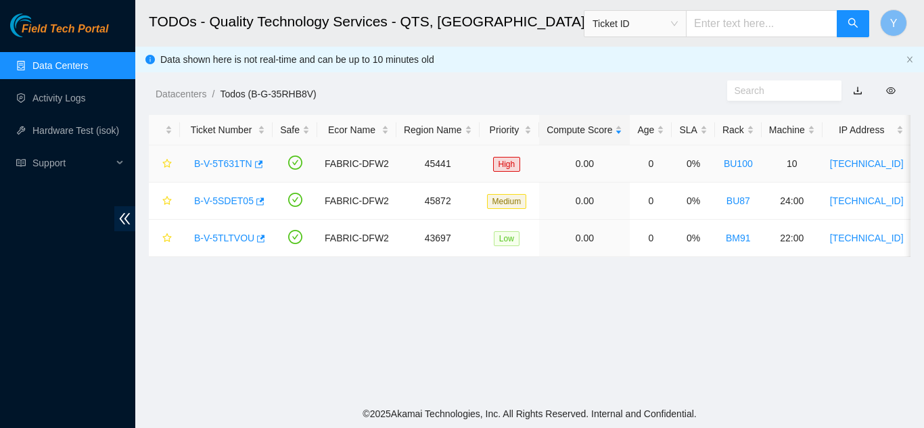
click at [227, 164] on link "B-V-5T631TN" at bounding box center [223, 163] width 58 height 11
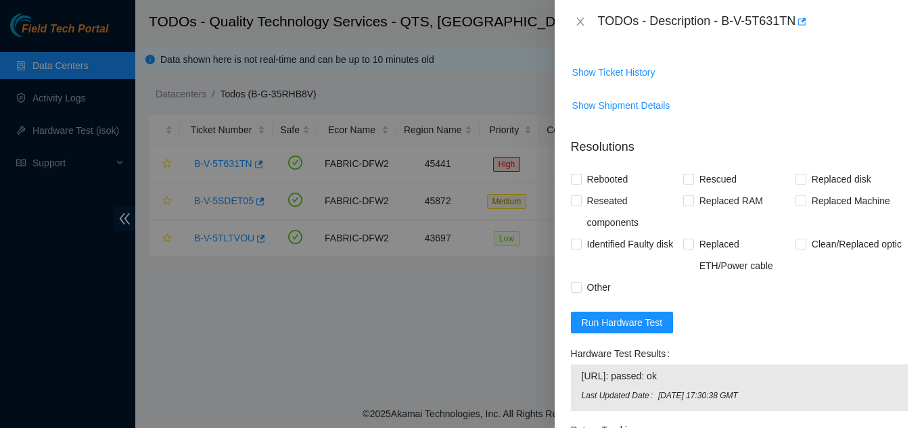
scroll to position [419, 0]
click at [609, 319] on span "Run Hardware Test" at bounding box center [622, 321] width 81 height 15
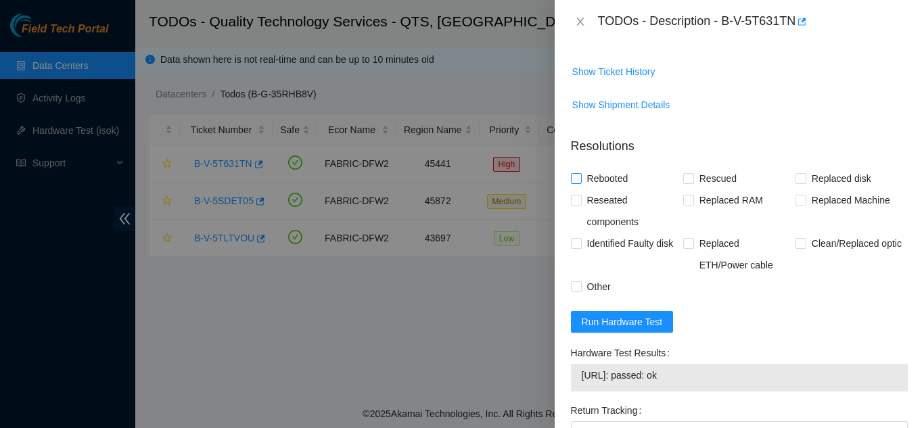
click at [575, 179] on input "Rebooted" at bounding box center [575, 177] width 9 height 9
checkbox input "true"
click at [683, 179] on input "Rescued" at bounding box center [687, 177] width 9 height 9
checkbox input "true"
drag, startPoint x: 571, startPoint y: 285, endPoint x: 580, endPoint y: 284, distance: 8.9
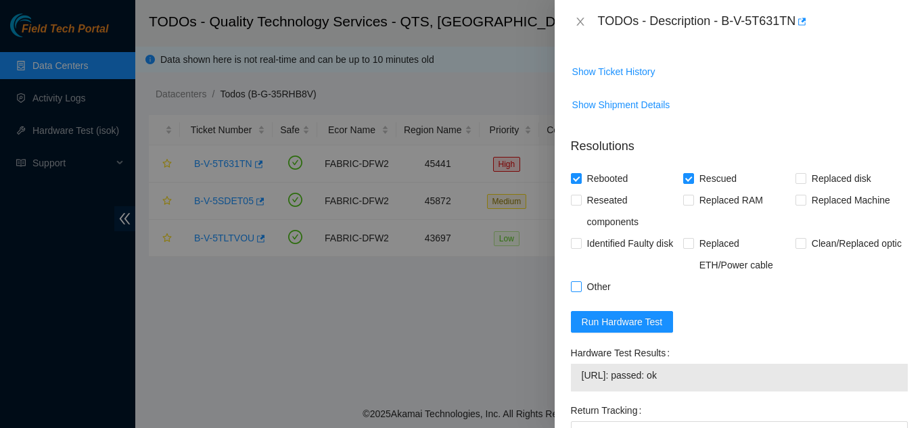
click at [573, 286] on input "Other" at bounding box center [575, 285] width 9 height 9
checkbox input "true"
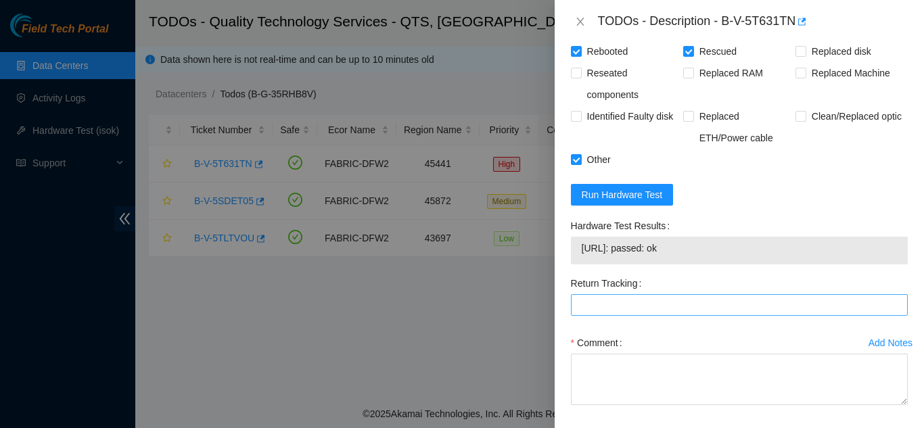
scroll to position [554, 0]
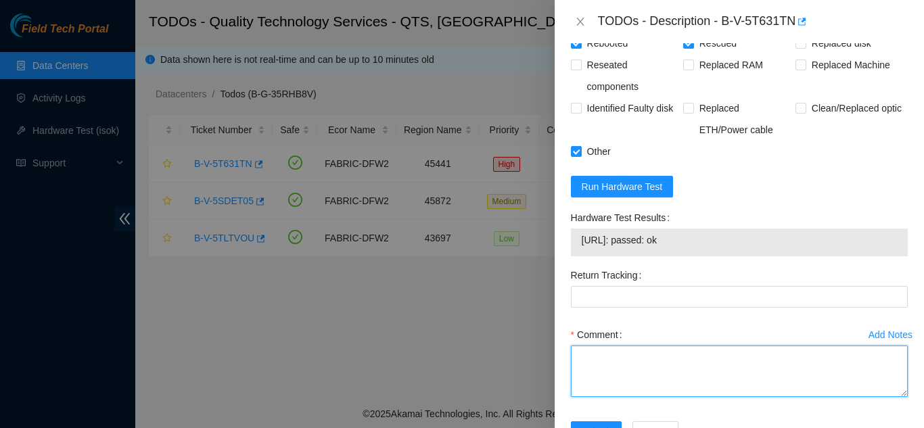
click at [614, 357] on textarea "Comment" at bounding box center [739, 371] width 337 height 51
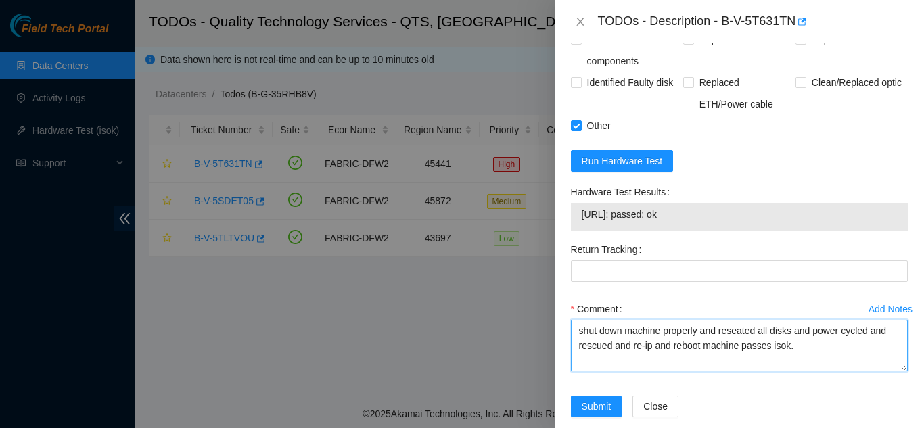
scroll to position [601, 0]
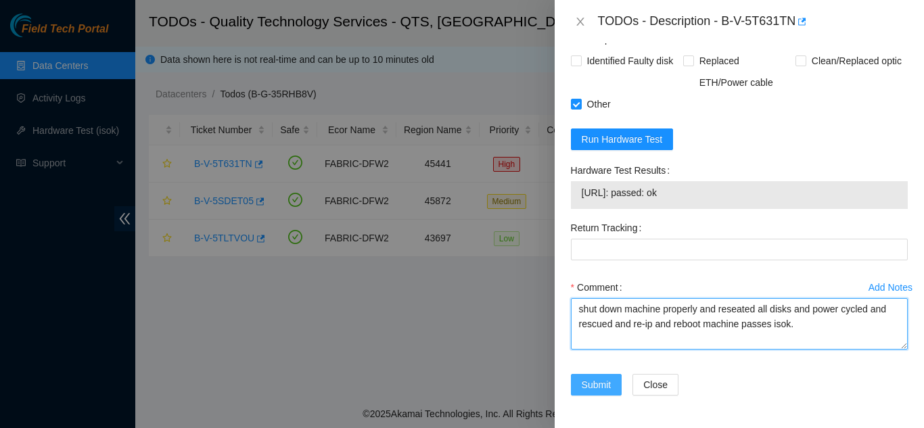
type textarea "shut down machine properly and reseated all disks and power cycled and rescued …"
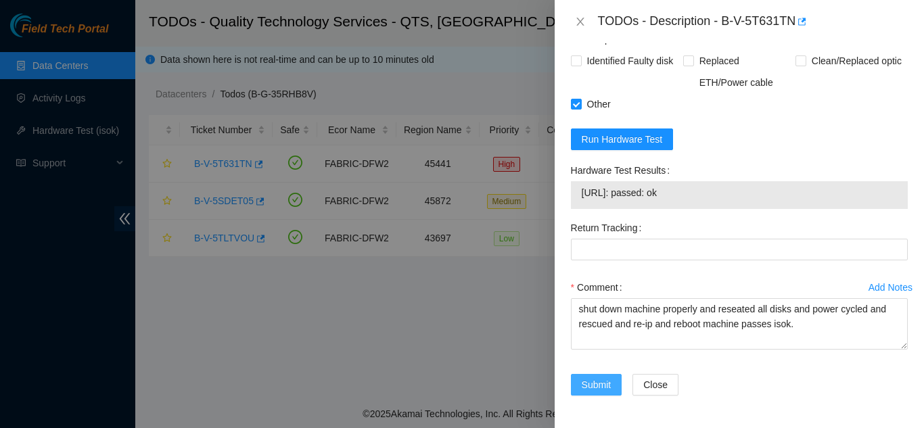
click at [596, 385] on span "Submit" at bounding box center [597, 384] width 30 height 15
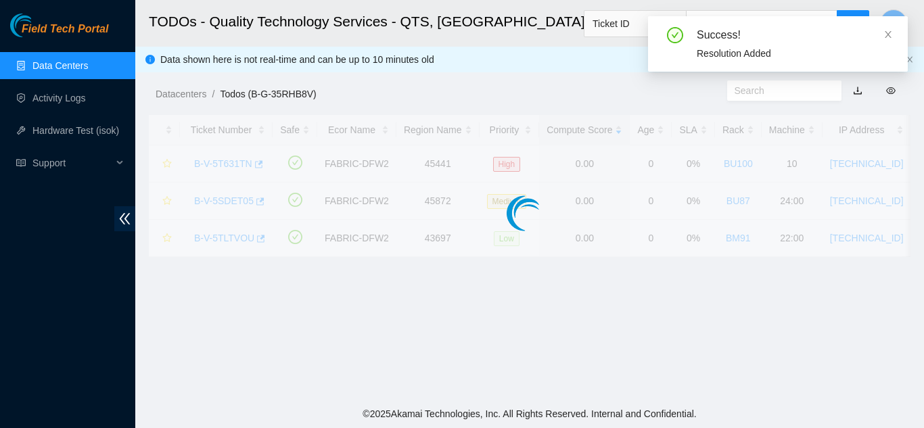
scroll to position [415, 0]
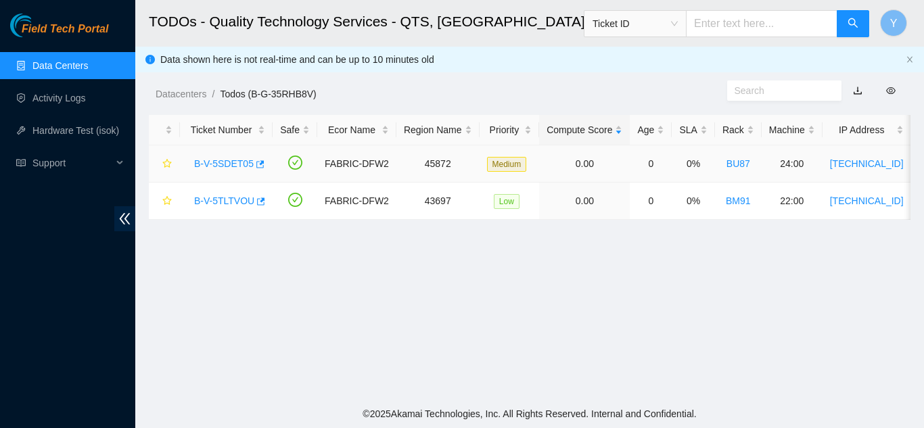
click at [218, 162] on link "B-V-5SDET05" at bounding box center [224, 163] width 60 height 11
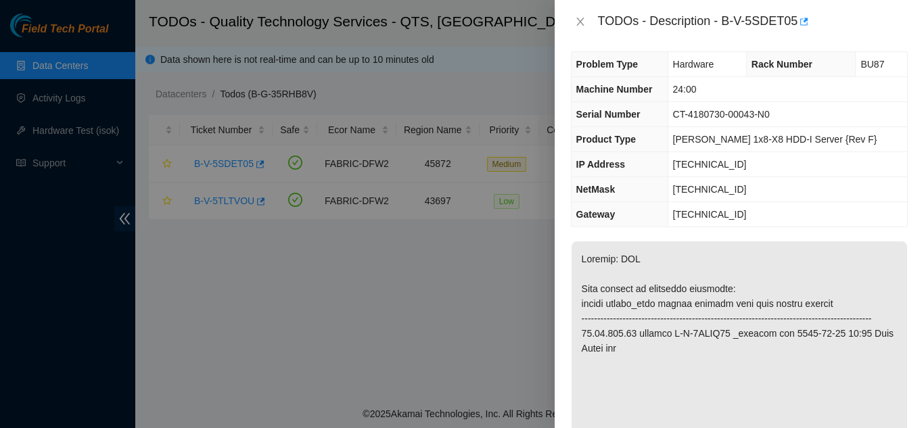
scroll to position [0, 0]
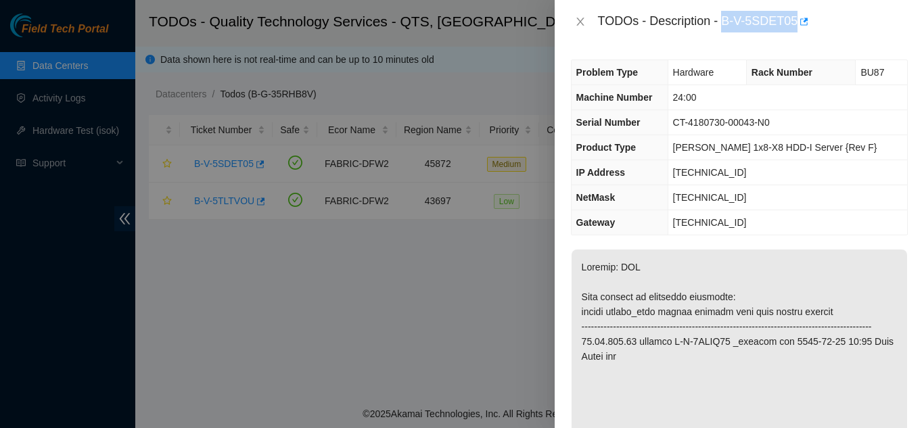
drag, startPoint x: 722, startPoint y: 19, endPoint x: 793, endPoint y: 20, distance: 71.7
click at [793, 20] on div "TODOs - Description - B-V-5SDET05" at bounding box center [753, 22] width 310 height 22
copy div "B-V-5SDET05"
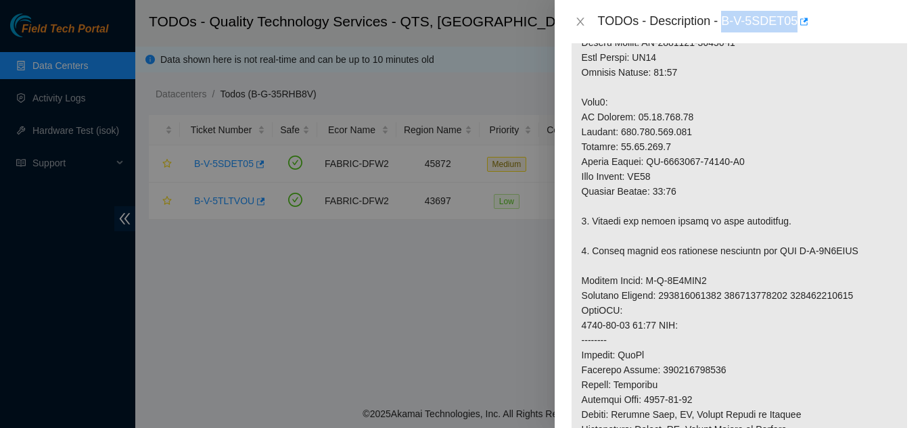
scroll to position [541, 0]
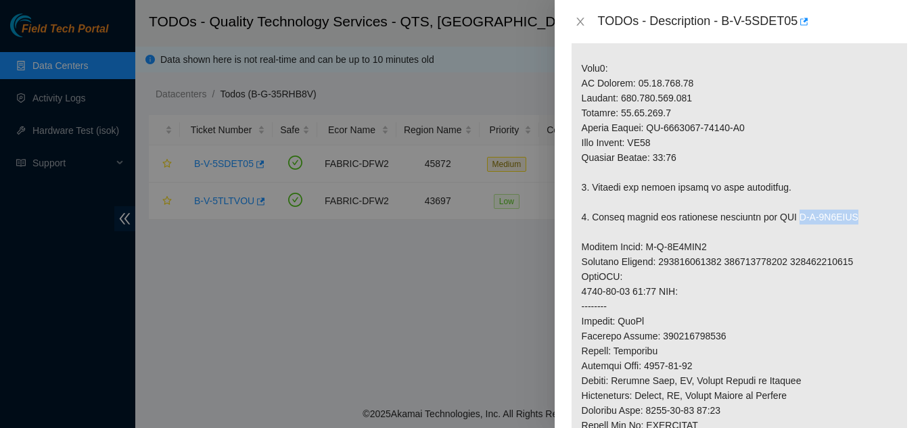
drag, startPoint x: 791, startPoint y: 231, endPoint x: 855, endPoint y: 230, distance: 64.2
click at [855, 230] on p at bounding box center [738, 188] width 335 height 958
copy p "B-V-5T6MXVF"
drag, startPoint x: 642, startPoint y: 262, endPoint x: 708, endPoint y: 263, distance: 65.6
click at [706, 263] on p at bounding box center [738, 188] width 335 height 958
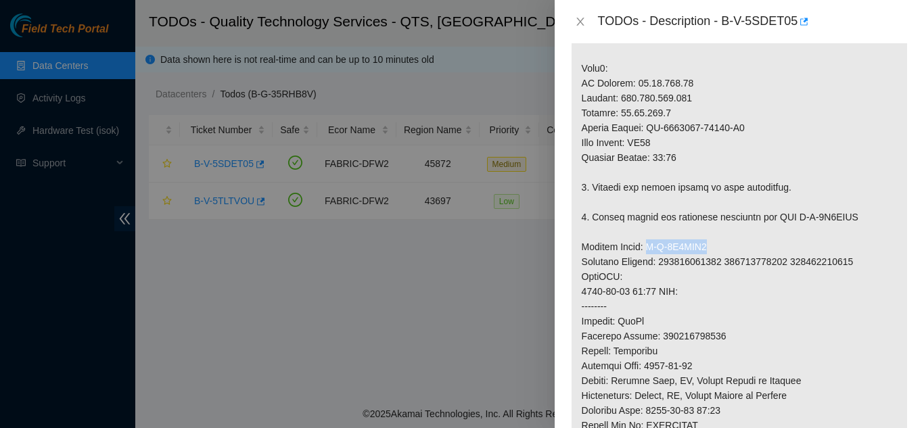
copy p "B-V-5T6MXV6"
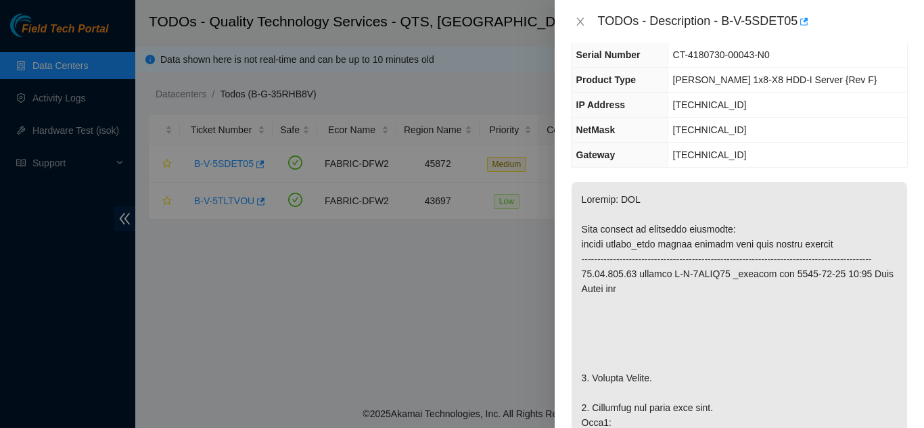
scroll to position [0, 0]
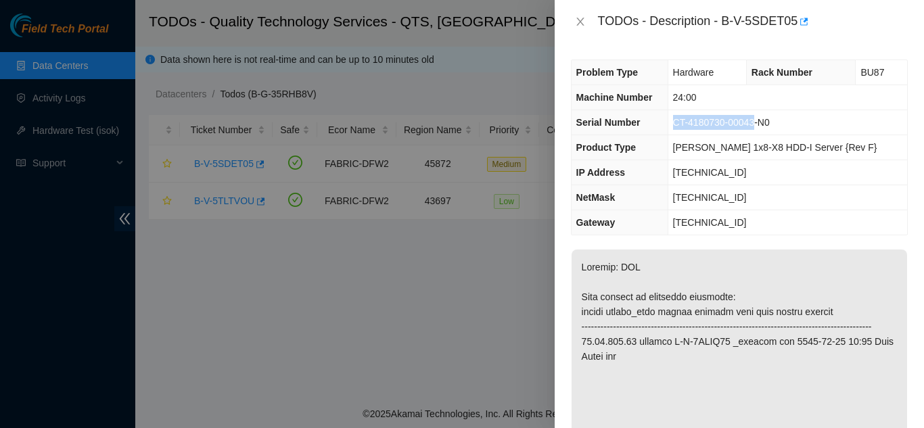
drag, startPoint x: 695, startPoint y: 122, endPoint x: 772, endPoint y: 122, distance: 77.1
click at [770, 122] on span "CT-4180730-00043-N0" at bounding box center [721, 122] width 97 height 11
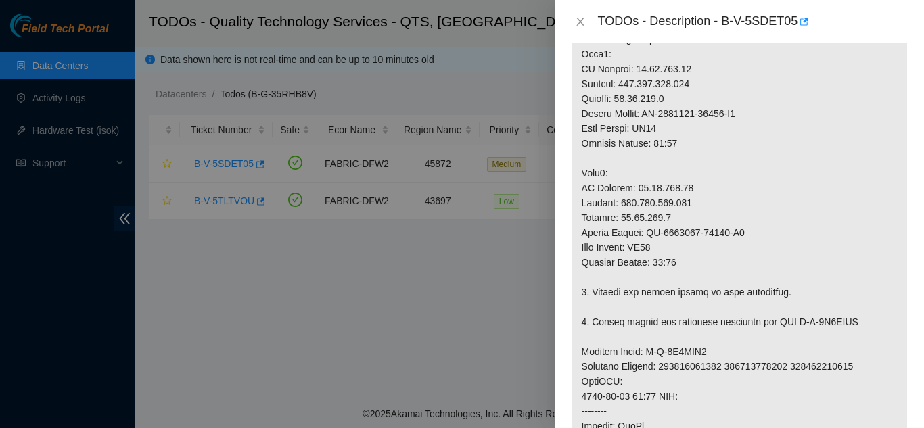
scroll to position [406, 0]
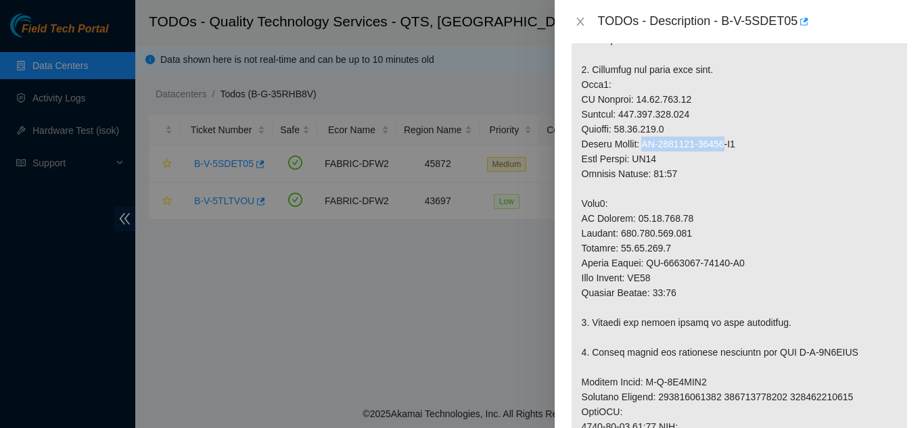
drag, startPoint x: 647, startPoint y: 157, endPoint x: 724, endPoint y: 158, distance: 77.8
click at [724, 158] on p at bounding box center [738, 323] width 335 height 958
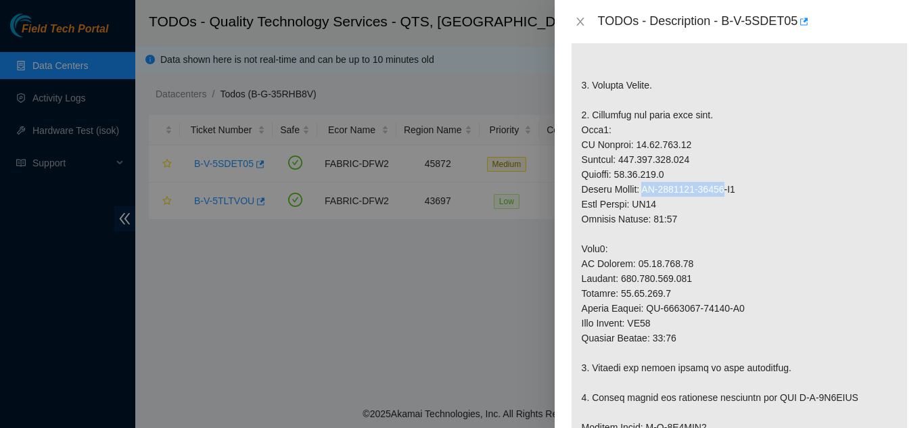
scroll to position [338, 0]
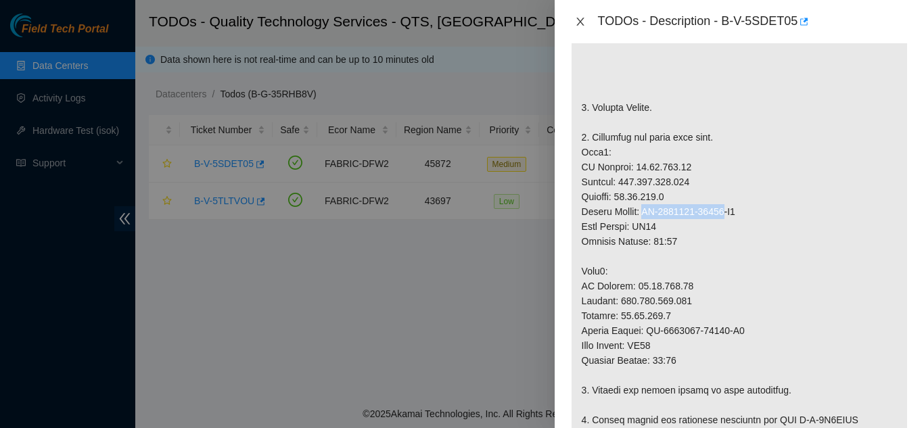
click at [580, 22] on icon "close" at bounding box center [579, 22] width 7 height 8
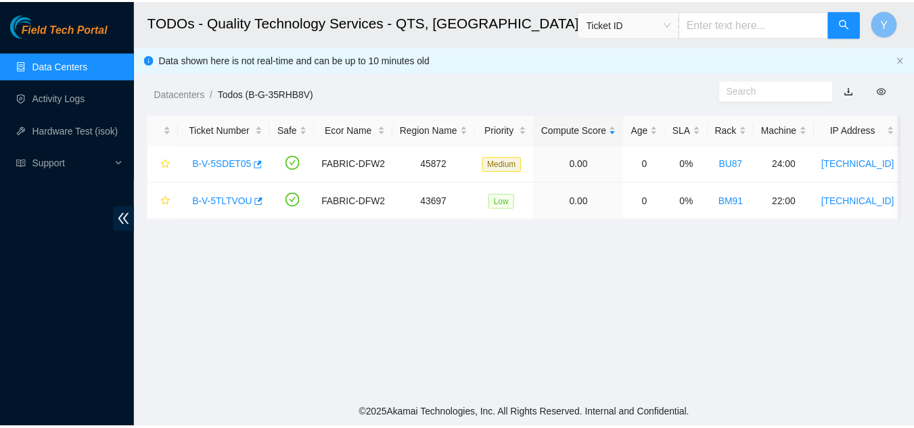
scroll to position [383, 0]
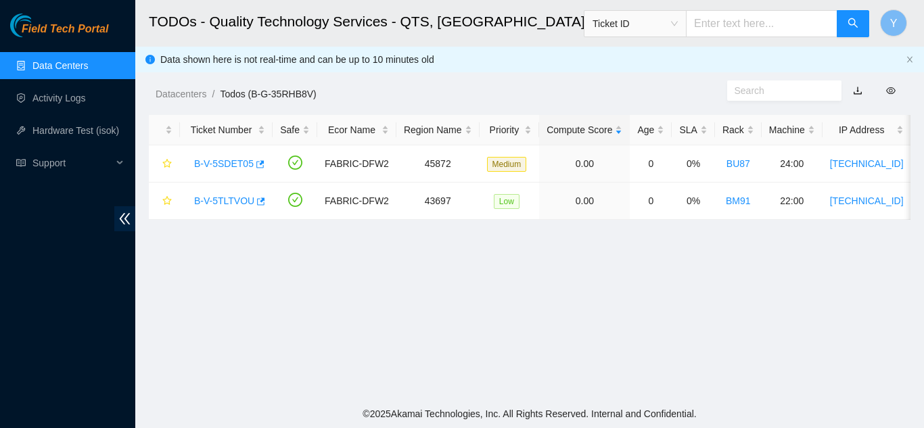
click at [66, 65] on link "Data Centers" at bounding box center [59, 65] width 55 height 11
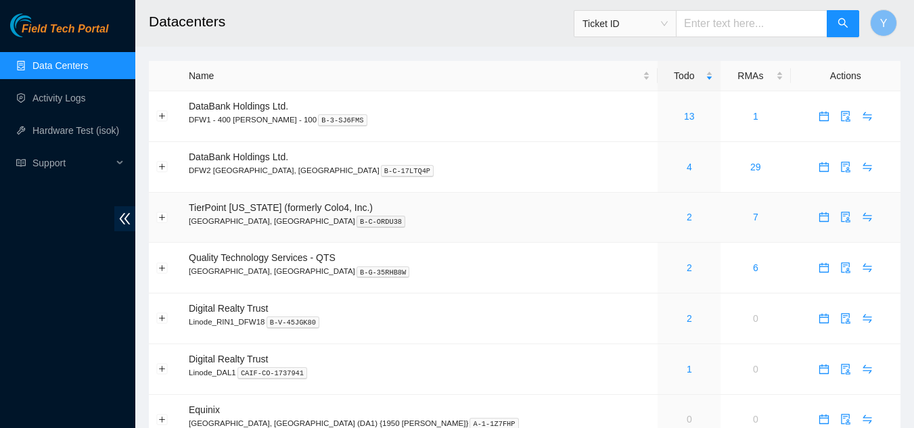
click at [665, 216] on div "2" at bounding box center [689, 217] width 48 height 15
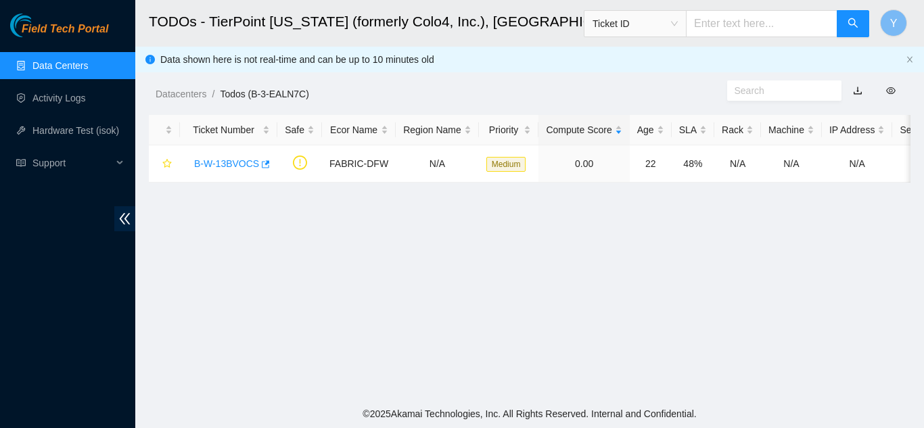
click at [59, 66] on link "Data Centers" at bounding box center [59, 65] width 55 height 11
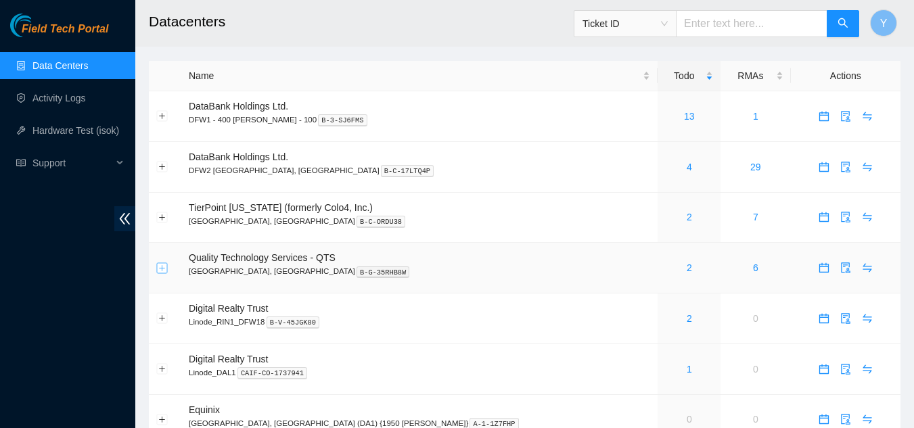
click at [158, 269] on button "Expand row" at bounding box center [162, 267] width 11 height 11
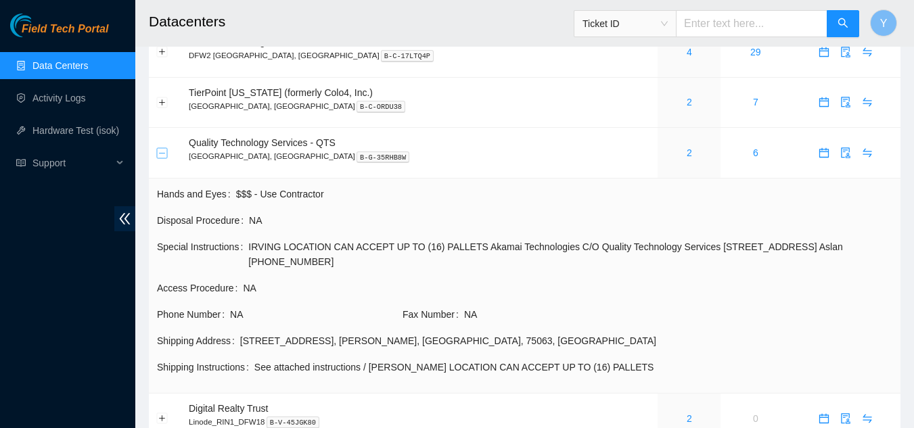
scroll to position [135, 0]
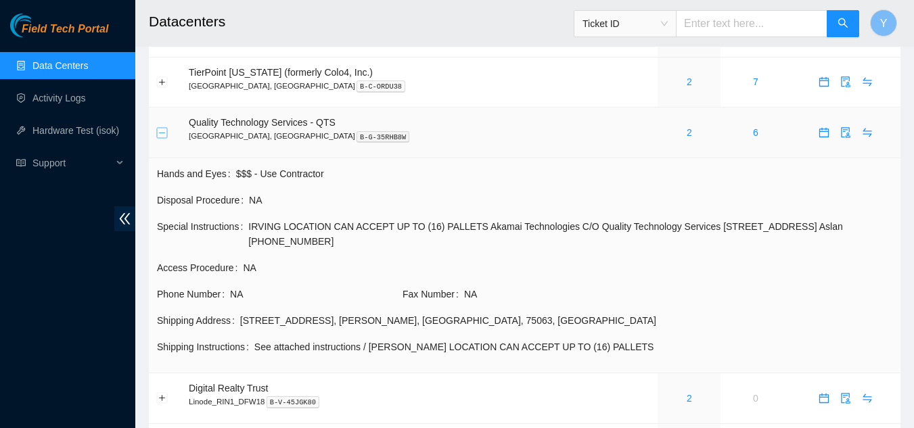
click at [164, 135] on button "Collapse row" at bounding box center [162, 132] width 11 height 11
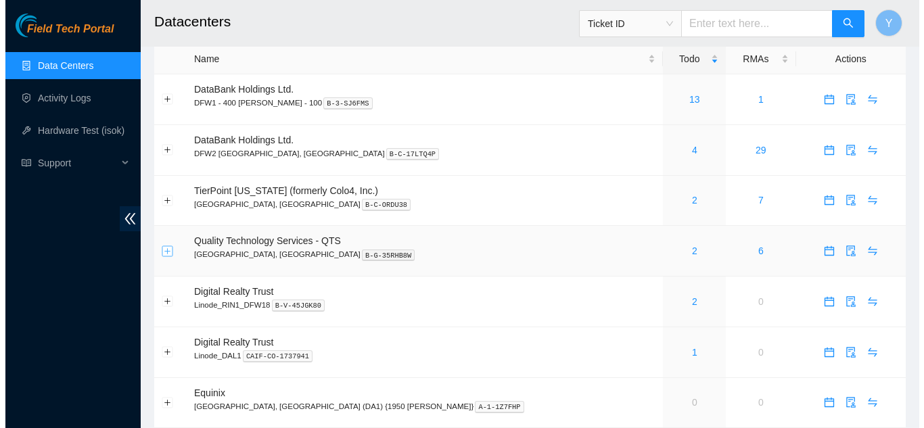
scroll to position [0, 0]
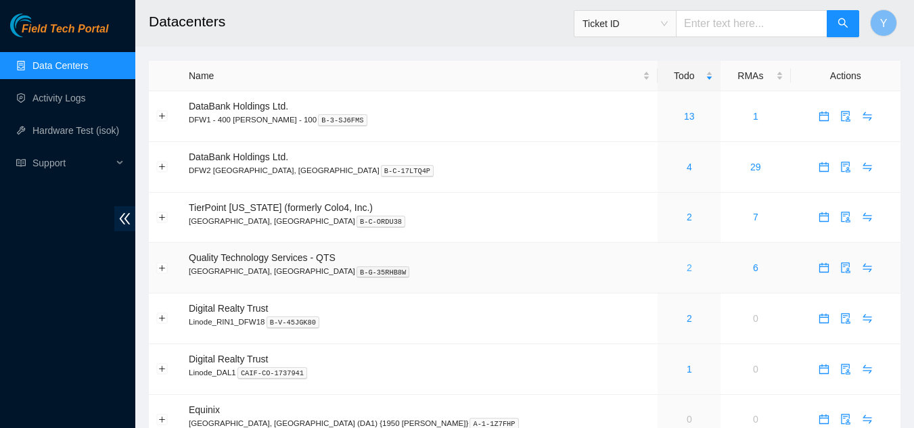
click at [686, 267] on link "2" at bounding box center [688, 267] width 5 height 11
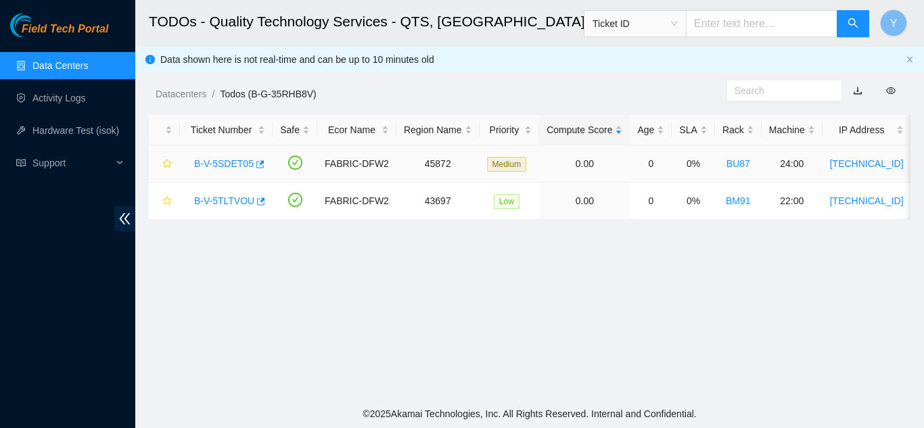
click at [228, 164] on link "B-V-5SDET05" at bounding box center [224, 163] width 60 height 11
